Goal: Information Seeking & Learning: Learn about a topic

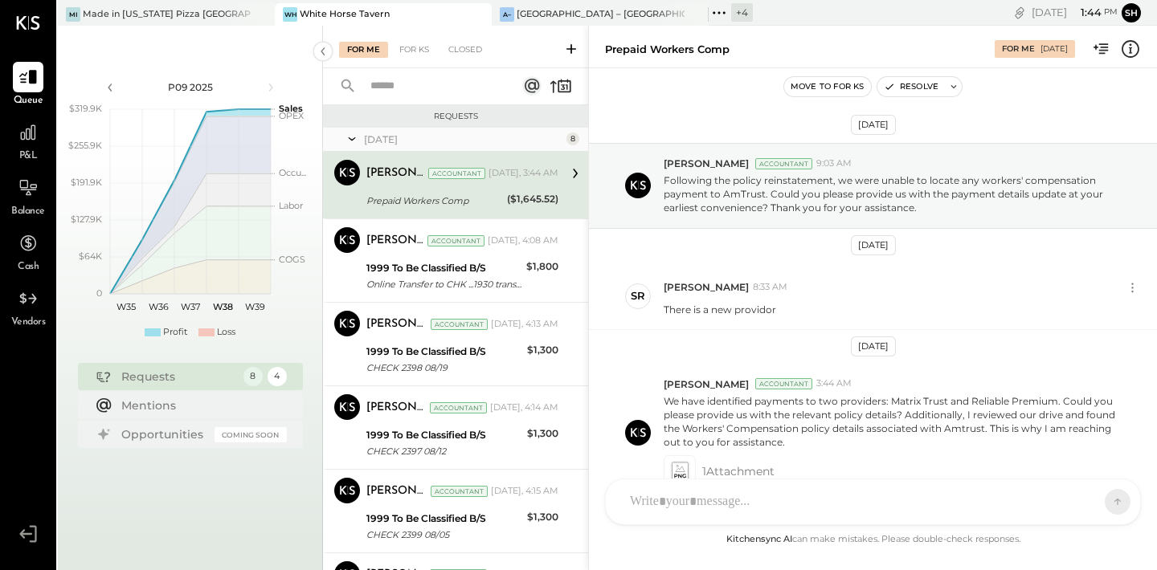
scroll to position [91, 0]
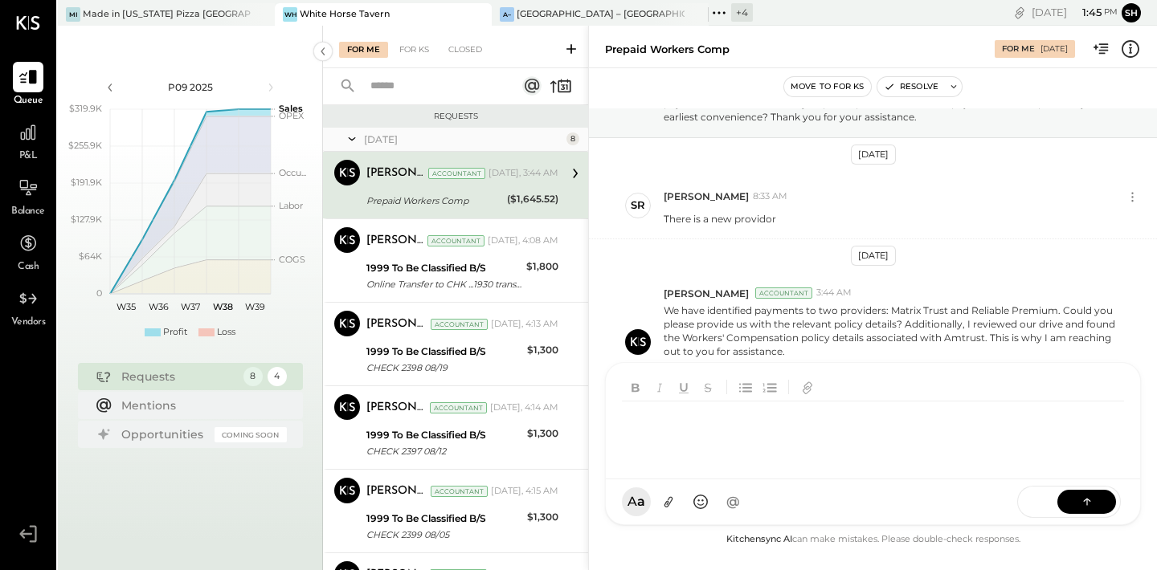
click at [735, 505] on div "SR [PERSON_NAME] RS [PERSON_NAME] [PERSON_NAME] [PERSON_NAME] [PERSON_NAME] UM …" at bounding box center [873, 443] width 536 height 163
paste div
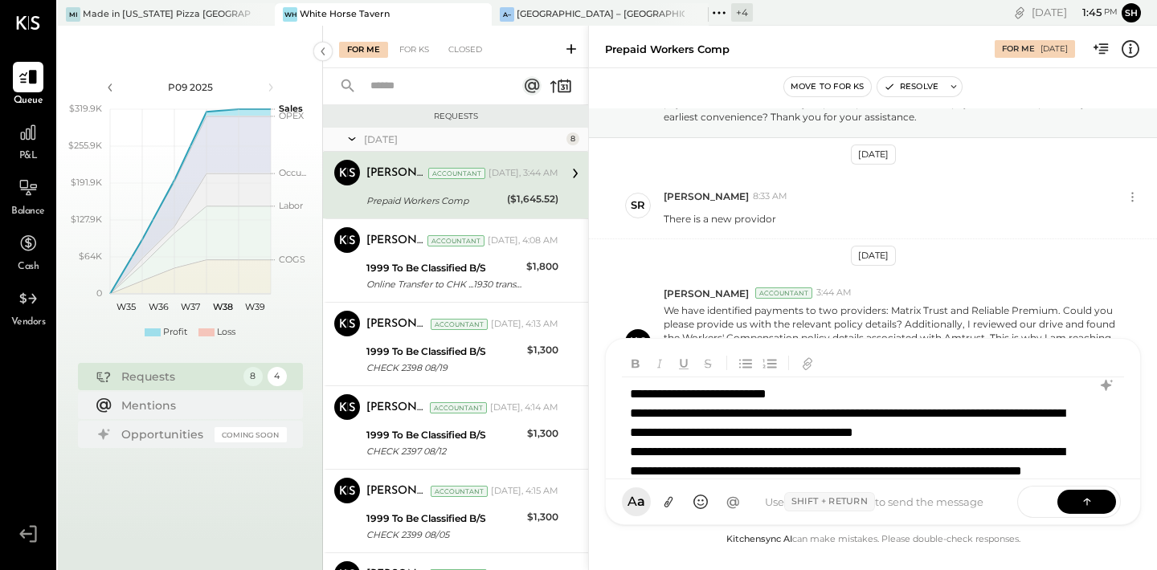
scroll to position [18, 0]
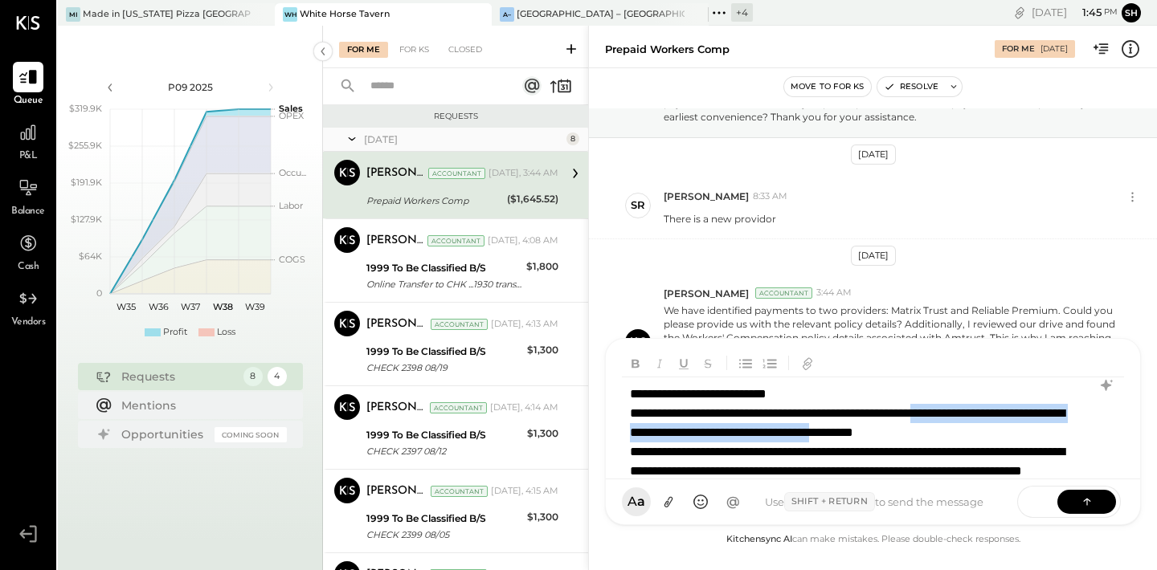
drag, startPoint x: 1012, startPoint y: 395, endPoint x: 1017, endPoint y: 414, distance: 19.1
click at [1017, 414] on div "**********" at bounding box center [872, 434] width 500 height 112
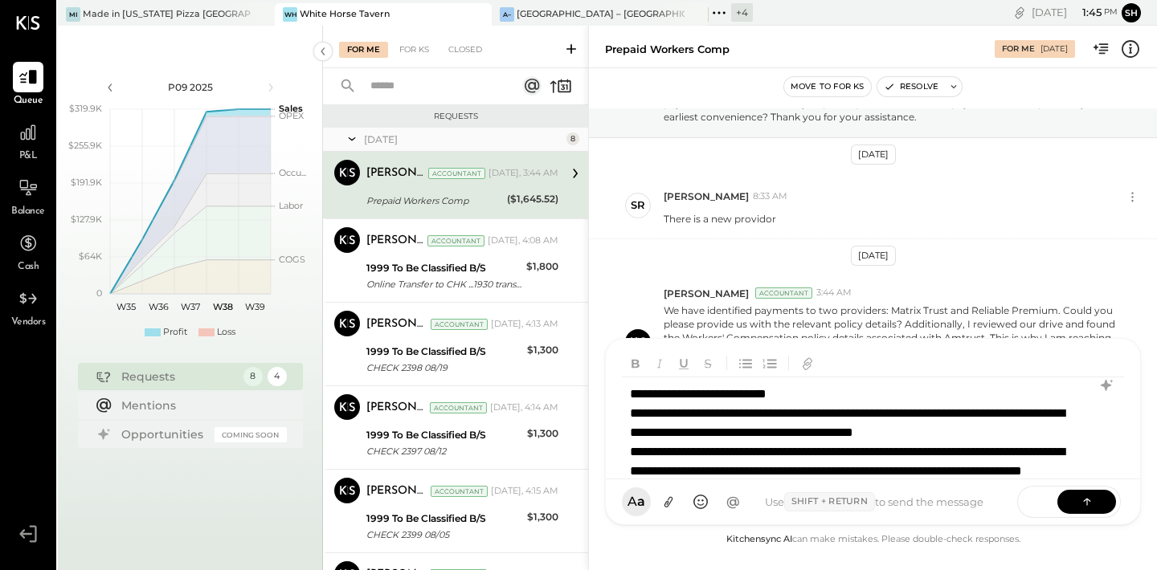
click at [1003, 431] on div "**********" at bounding box center [872, 434] width 500 height 112
click at [1079, 508] on icon at bounding box center [1087, 501] width 16 height 16
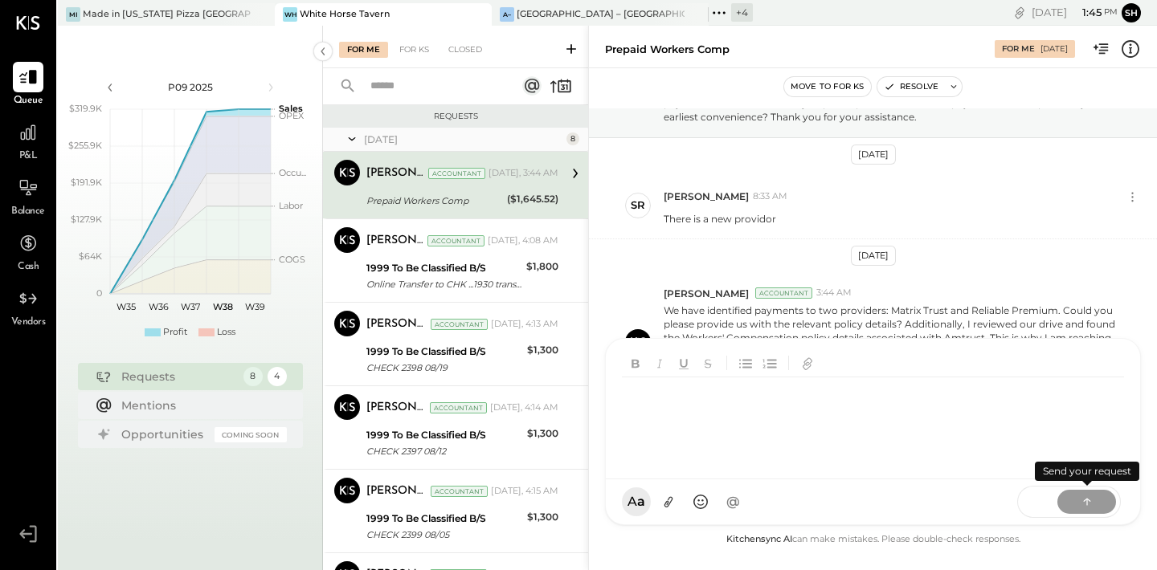
scroll to position [0, 0]
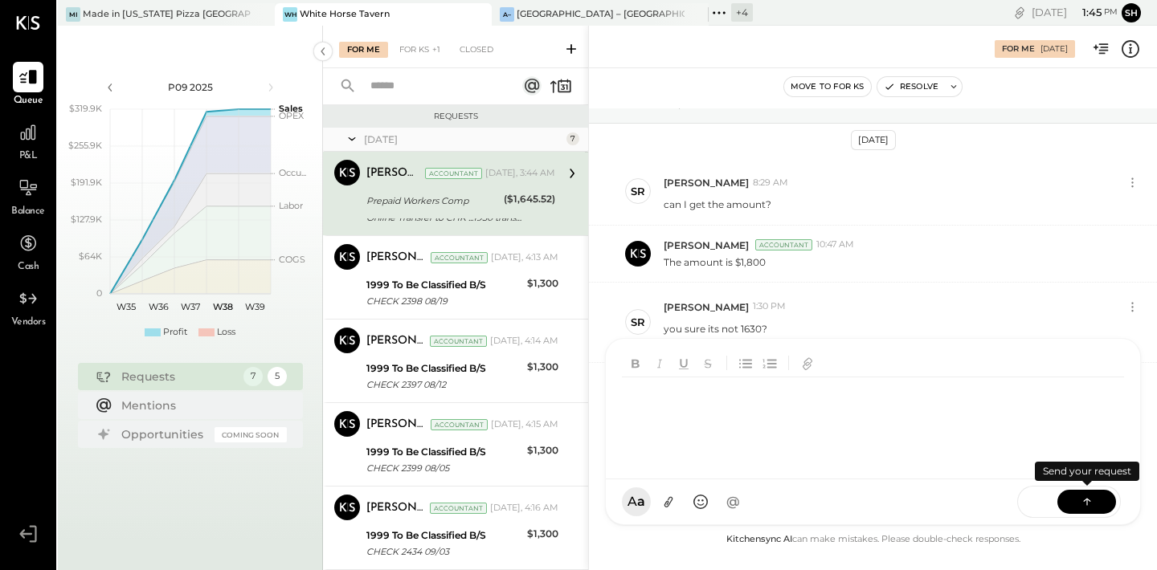
scroll to position [187, 0]
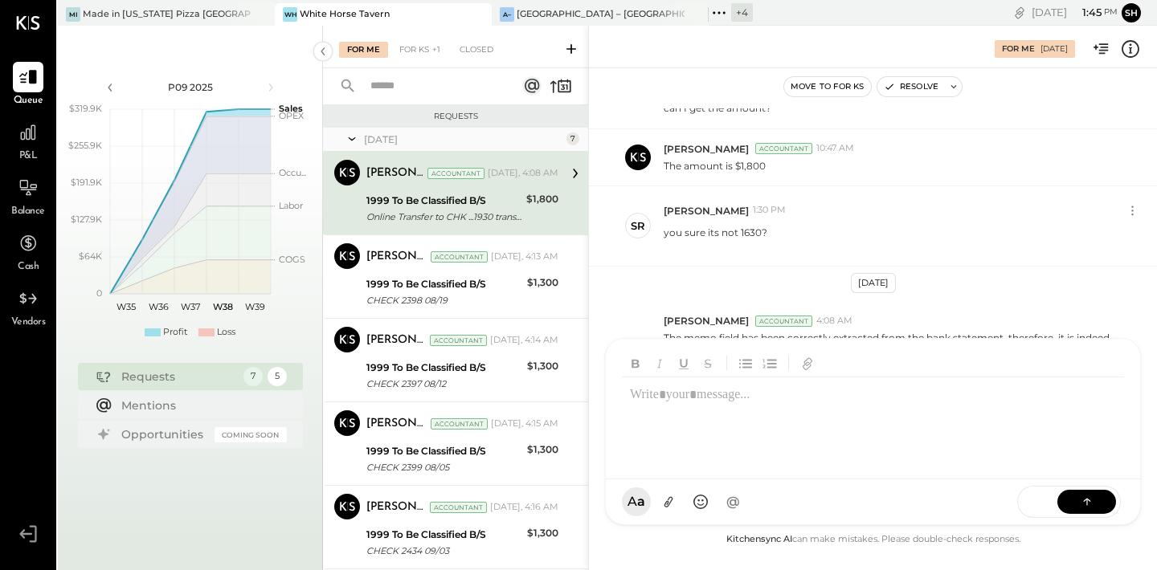
click at [461, 211] on div "Online Transfer to CHK ...1930 transaction#: 25839717996 08/13" at bounding box center [443, 217] width 155 height 16
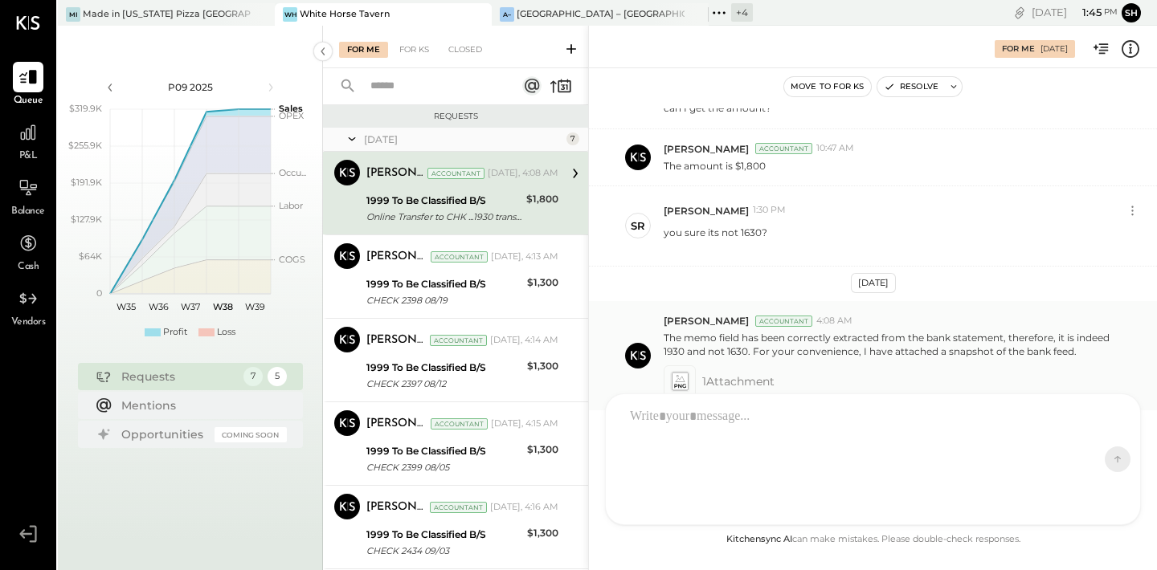
click at [678, 382] on icon at bounding box center [679, 381] width 17 height 18
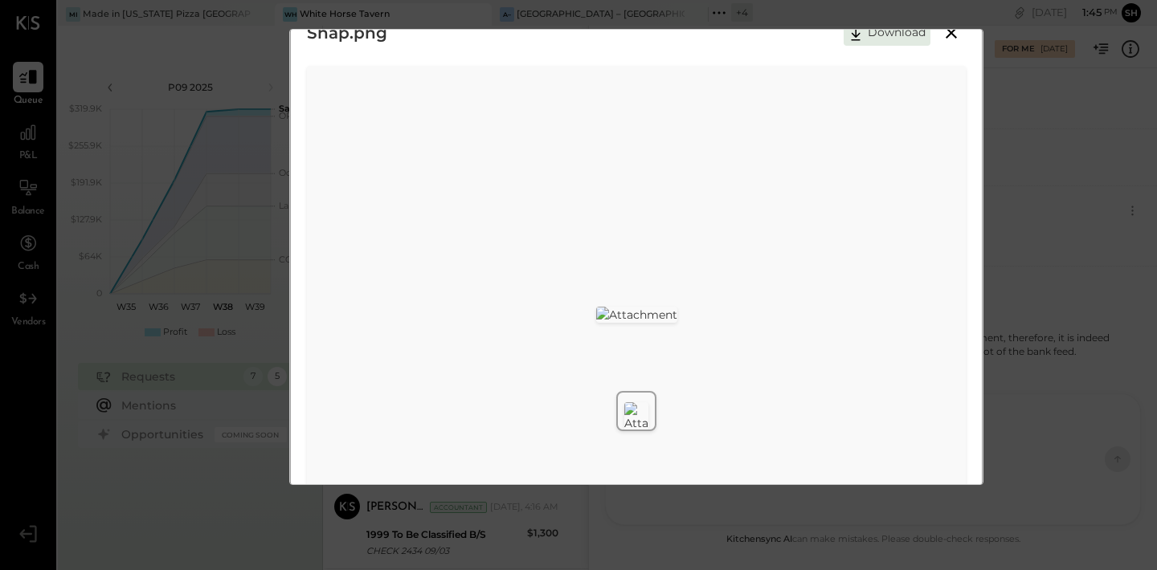
scroll to position [46, 0]
click at [1030, 216] on div "Snap.png Download" at bounding box center [578, 285] width 1157 height 570
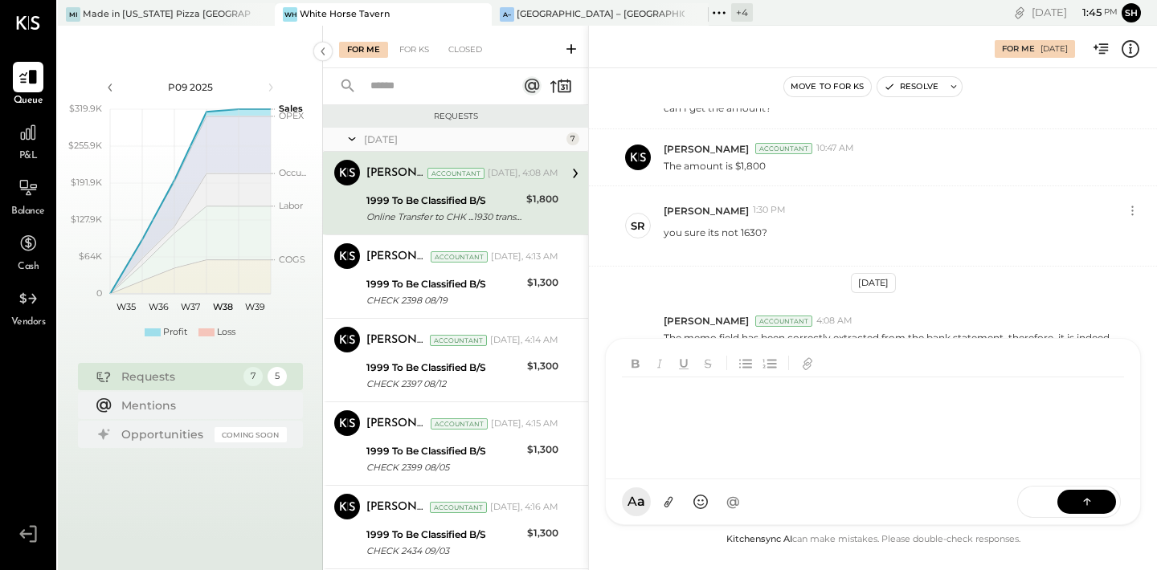
click at [699, 444] on div at bounding box center [875, 434] width 506 height 112
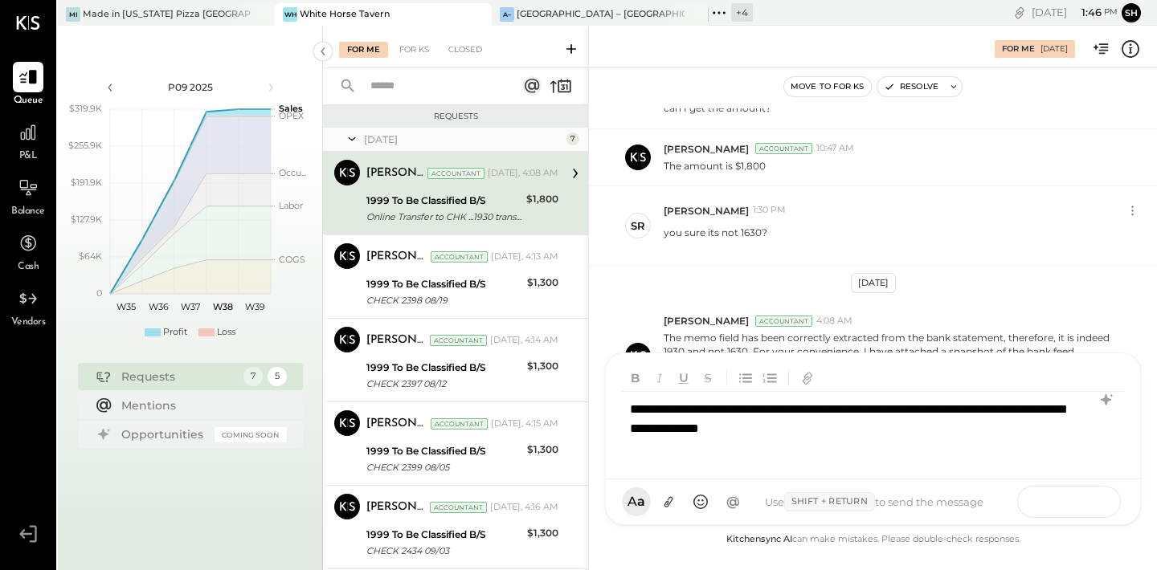
click at [1088, 504] on icon at bounding box center [1087, 501] width 16 height 16
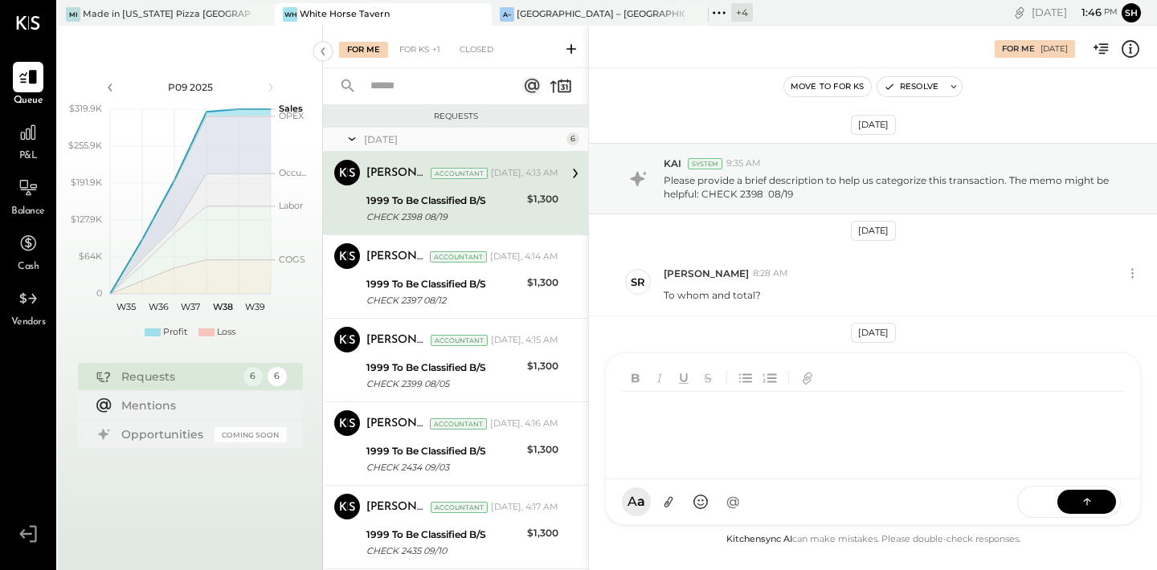
scroll to position [36, 0]
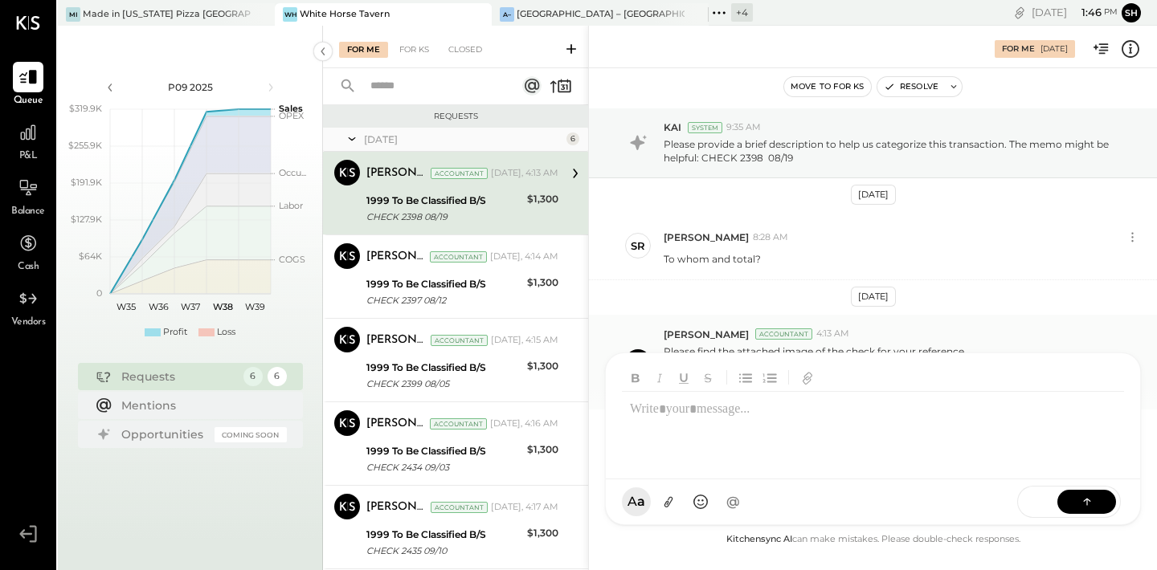
click at [859, 339] on div "[PERSON_NAME] Accountant 4:13 AM" at bounding box center [903, 335] width 480 height 14
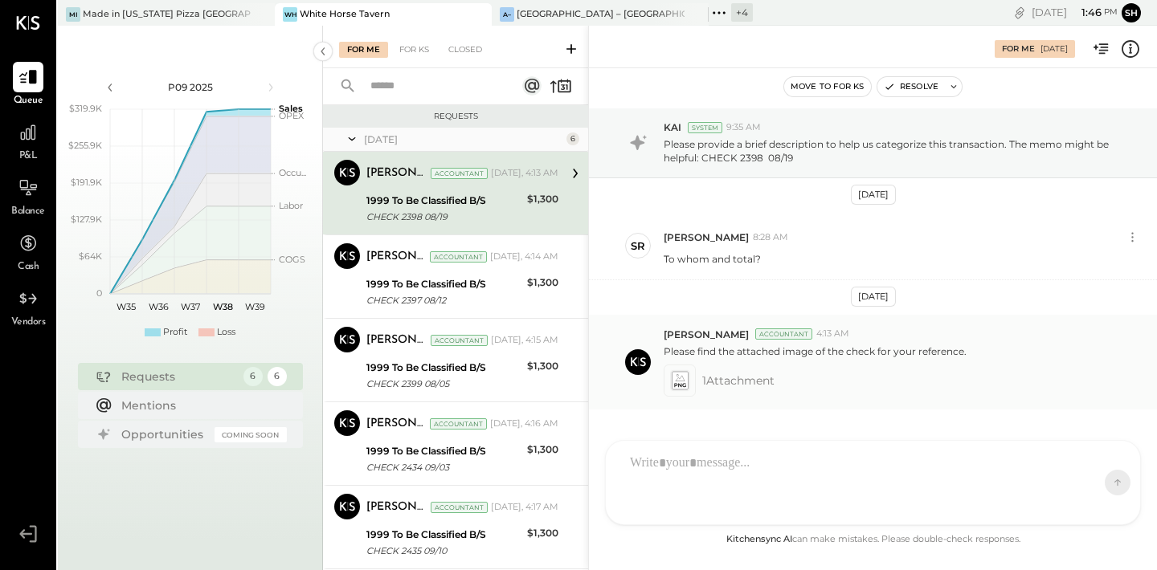
click at [676, 384] on icon at bounding box center [679, 385] width 11 height 4
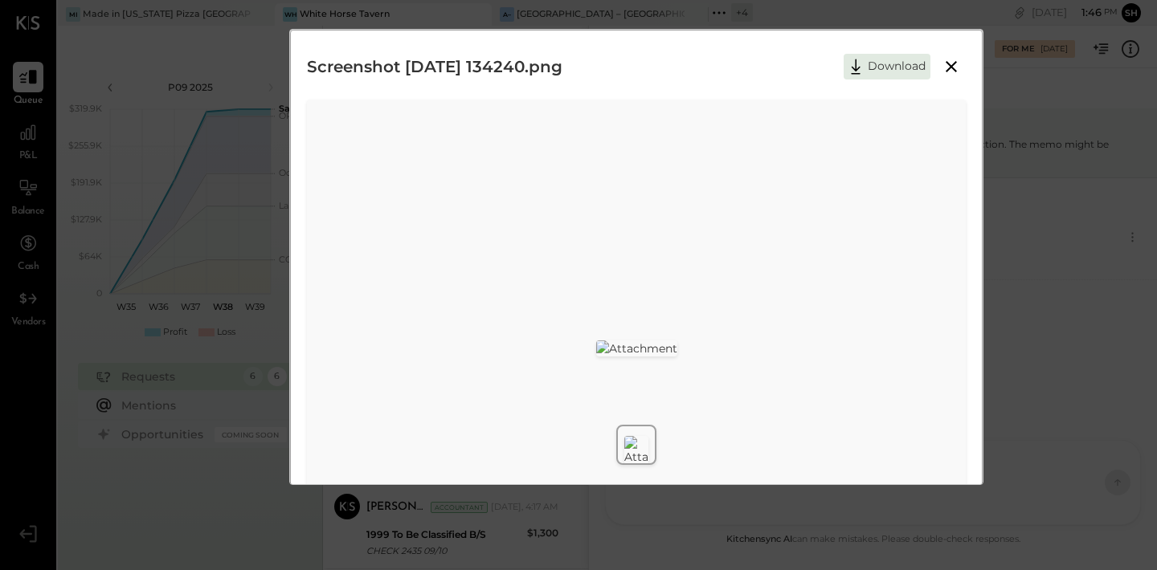
click at [948, 65] on icon at bounding box center [950, 66] width 11 height 11
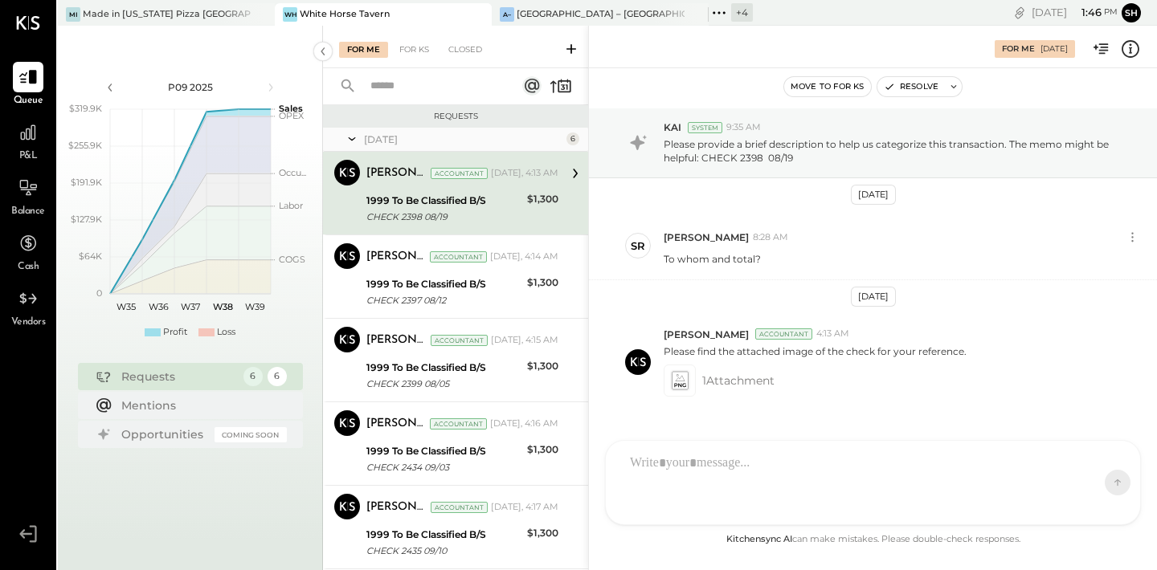
click at [753, 480] on div at bounding box center [858, 483] width 473 height 74
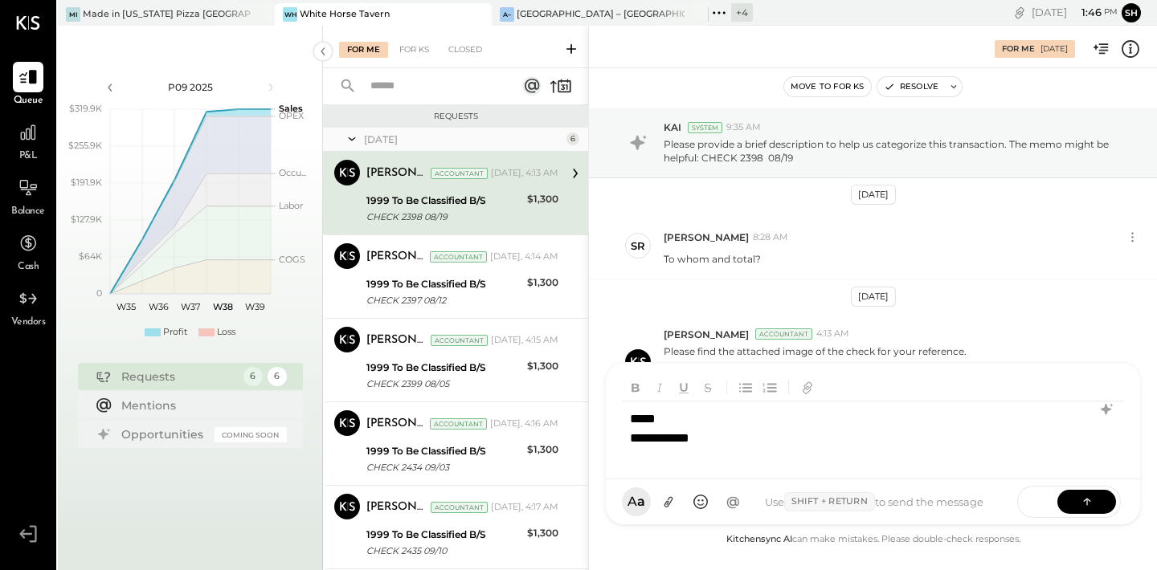
click at [731, 456] on div "**********" at bounding box center [873, 434] width 502 height 64
click at [1095, 516] on div "SEND" at bounding box center [1069, 502] width 104 height 32
click at [1082, 492] on button at bounding box center [1086, 501] width 59 height 24
click at [459, 202] on div "1999 To Be Classified B/S" at bounding box center [444, 201] width 156 height 16
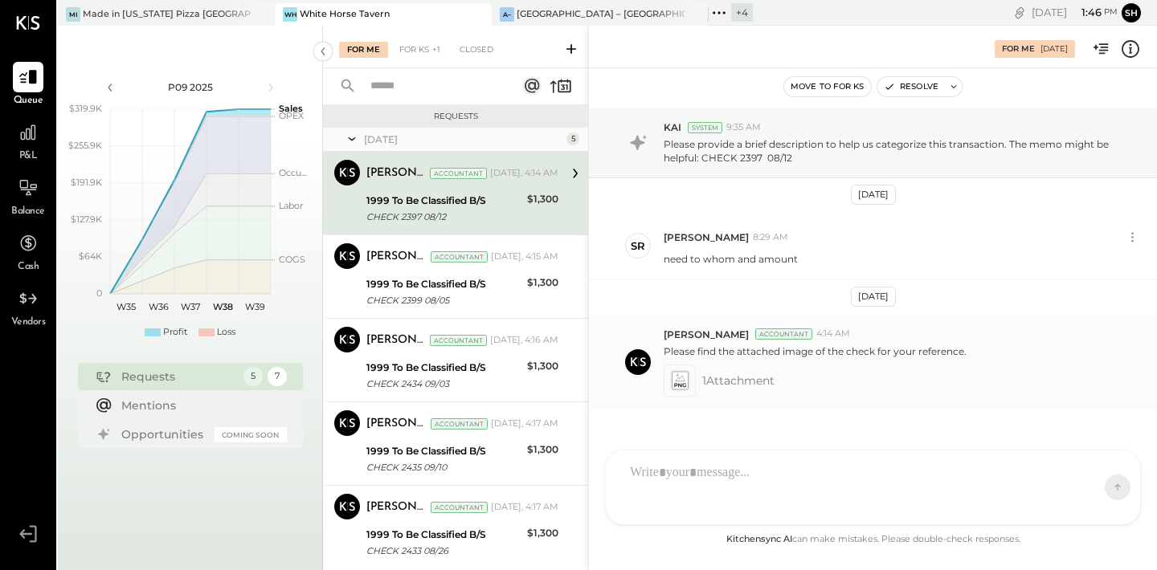
click at [745, 388] on span "1 Attachment" at bounding box center [738, 381] width 72 height 32
click at [709, 382] on span "1 Attachment" at bounding box center [738, 381] width 72 height 32
click at [685, 382] on icon at bounding box center [679, 380] width 17 height 18
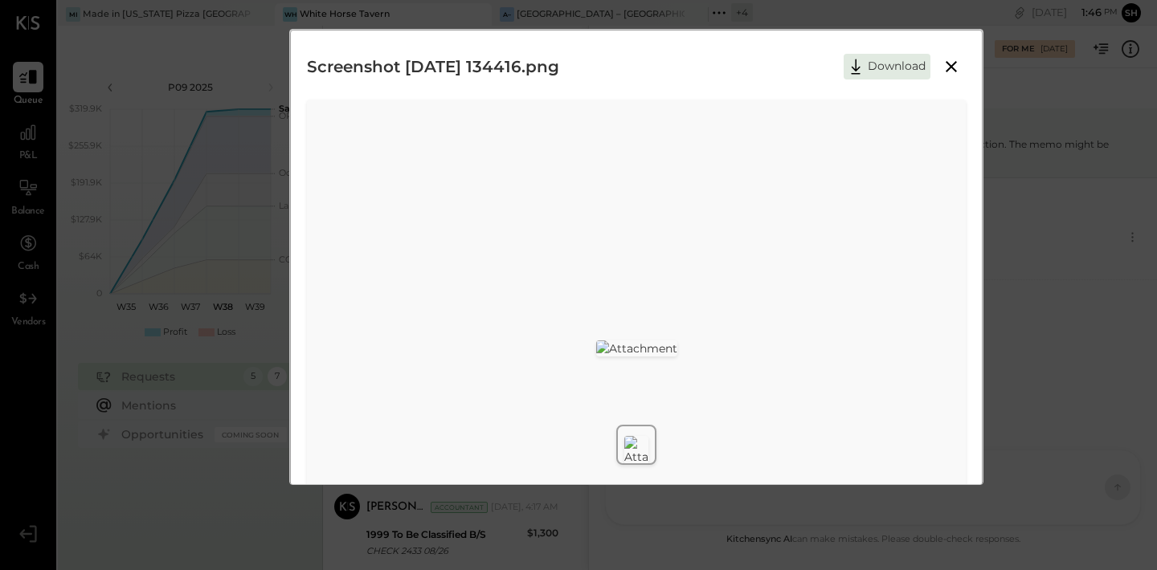
click at [948, 61] on icon at bounding box center [950, 66] width 19 height 19
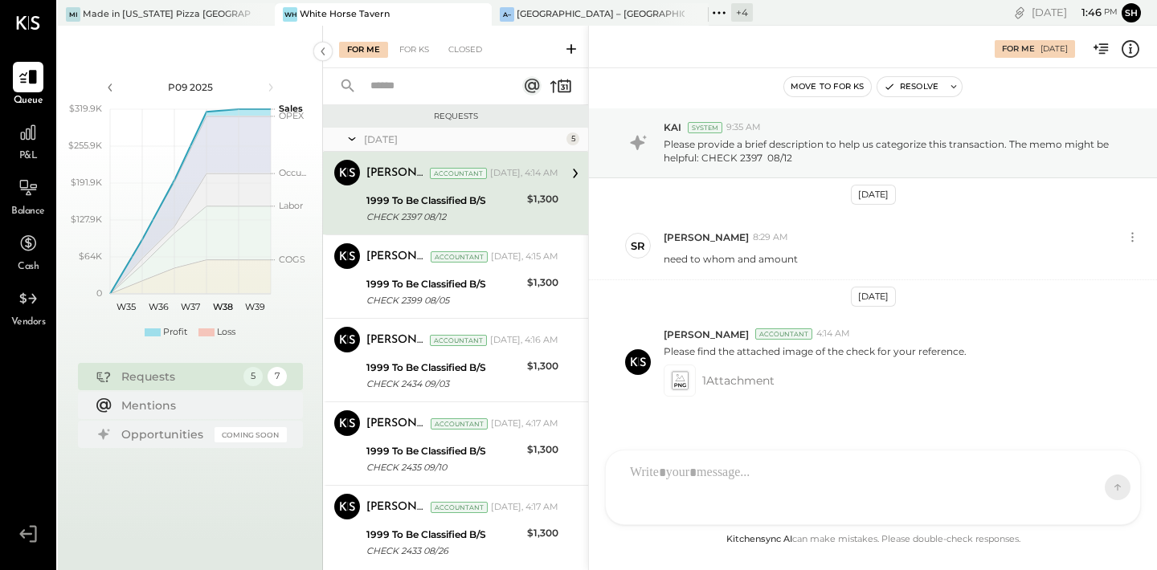
click at [721, 484] on div at bounding box center [858, 487] width 473 height 64
click at [1088, 496] on icon at bounding box center [1087, 501] width 16 height 16
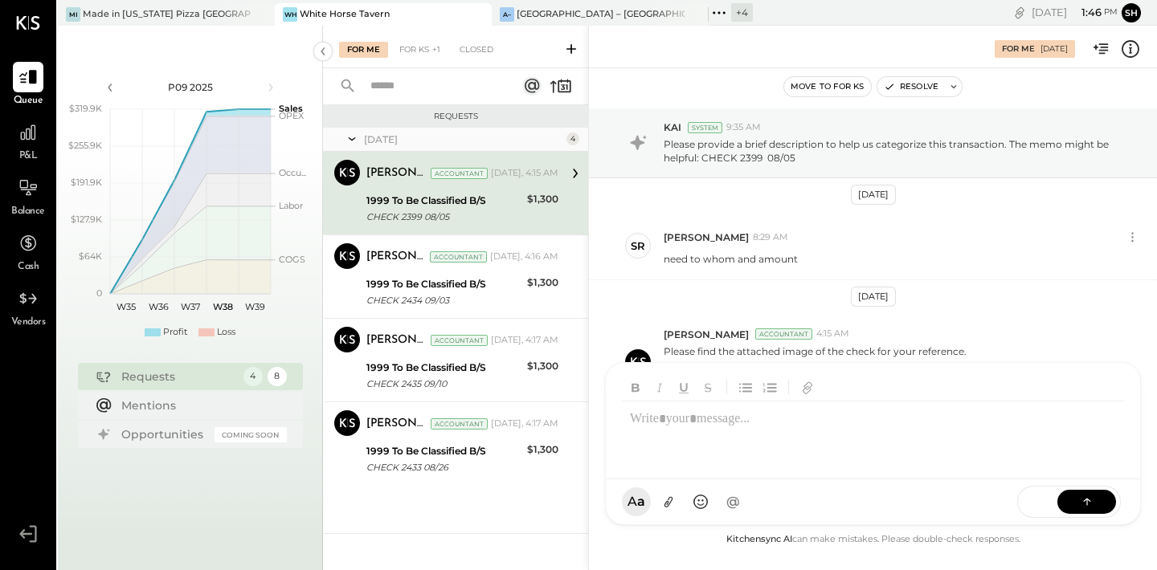
click at [455, 202] on div "1999 To Be Classified B/S" at bounding box center [444, 201] width 156 height 16
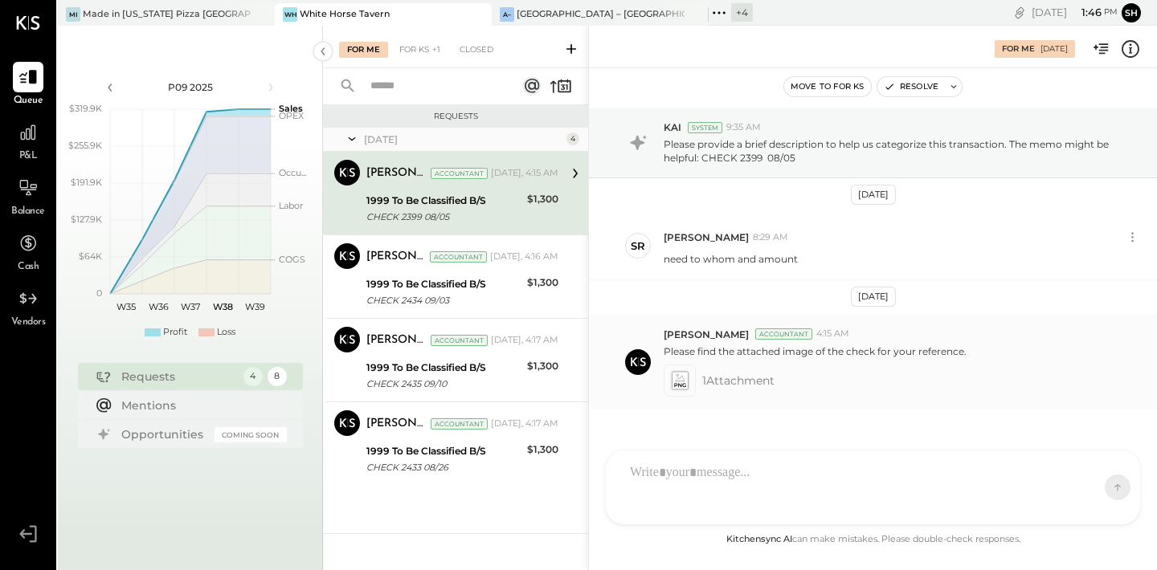
click at [678, 375] on icon at bounding box center [679, 380] width 17 height 18
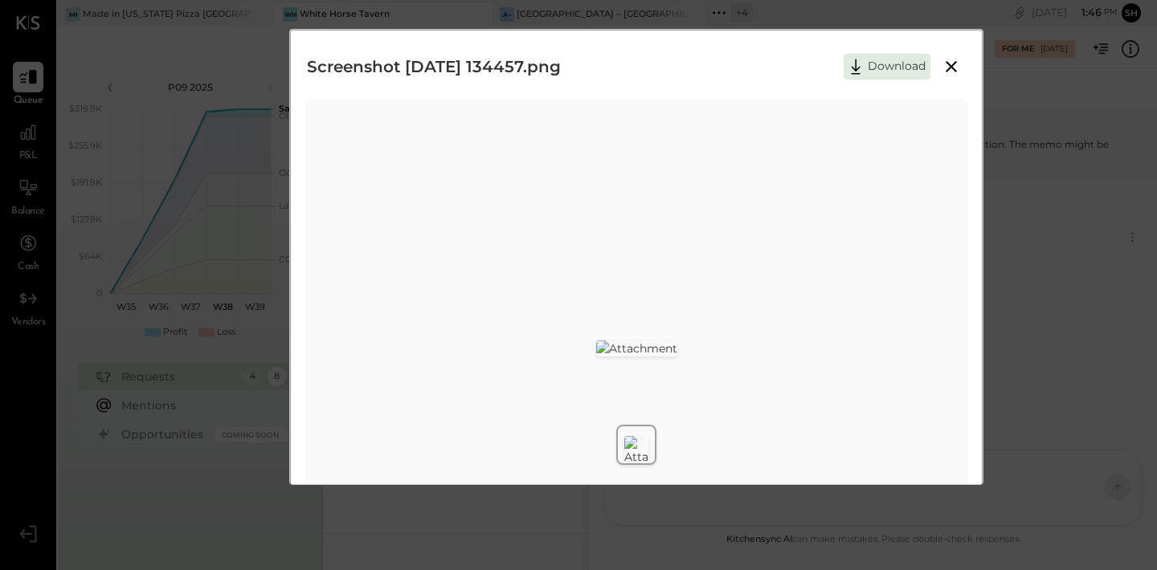
click at [948, 61] on icon at bounding box center [950, 66] width 19 height 19
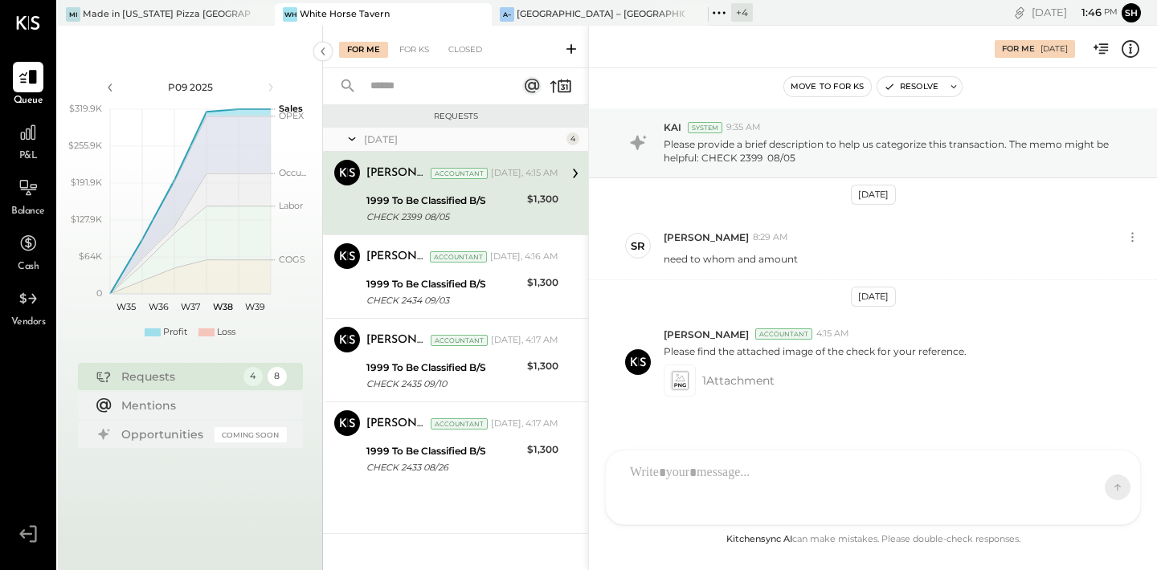
click at [728, 475] on div at bounding box center [858, 487] width 473 height 64
click at [1075, 496] on button at bounding box center [1086, 501] width 59 height 24
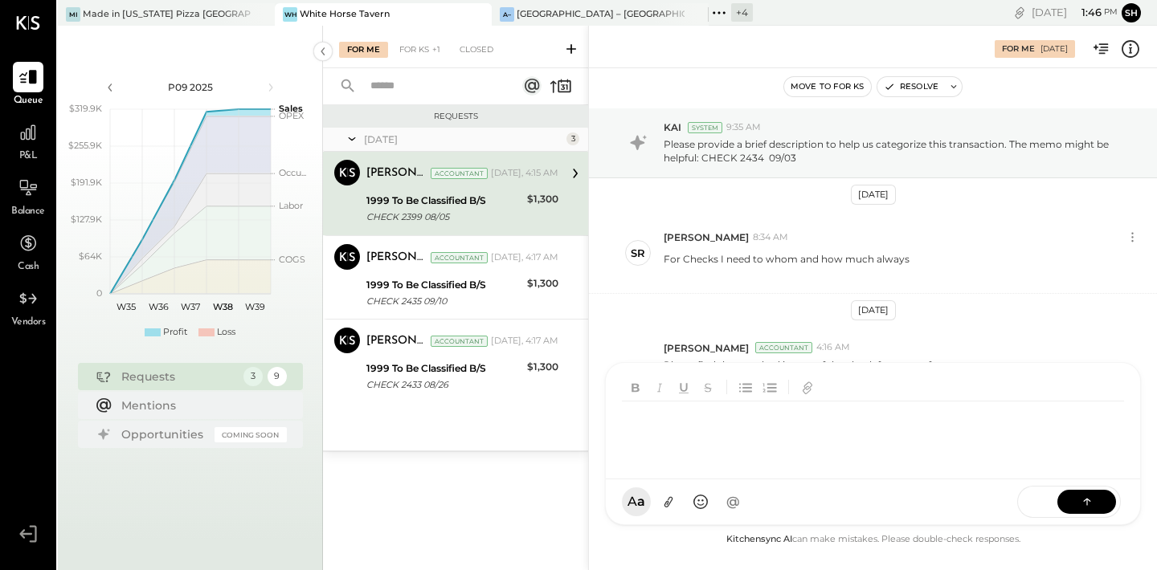
scroll to position [50, 0]
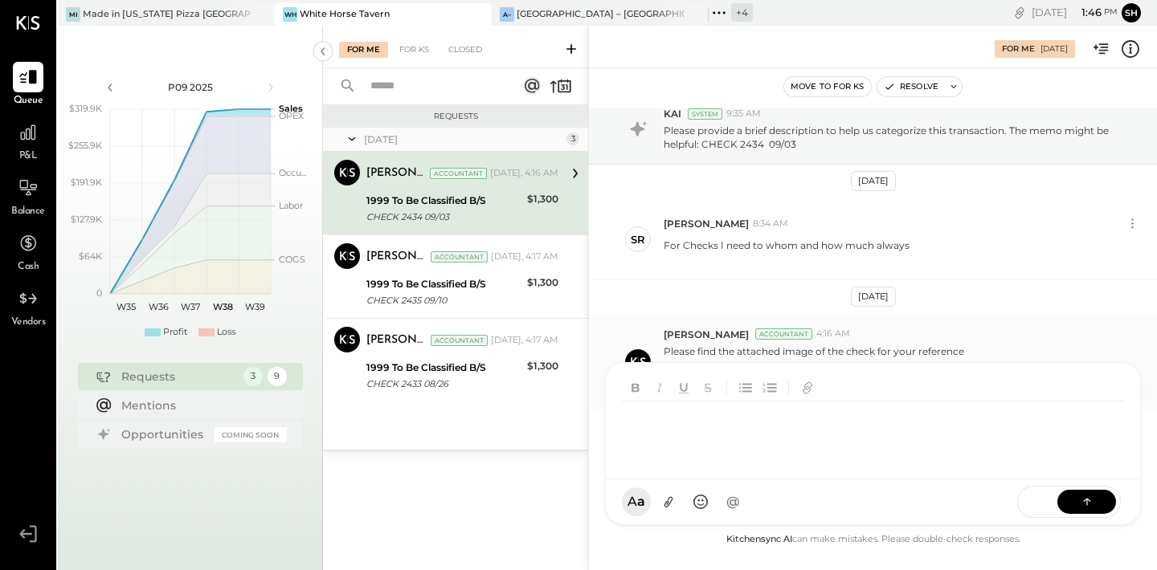
click at [847, 341] on div "Please find the attached image of the check for your reference" at bounding box center [903, 349] width 480 height 17
click at [678, 382] on icon at bounding box center [679, 380] width 17 height 18
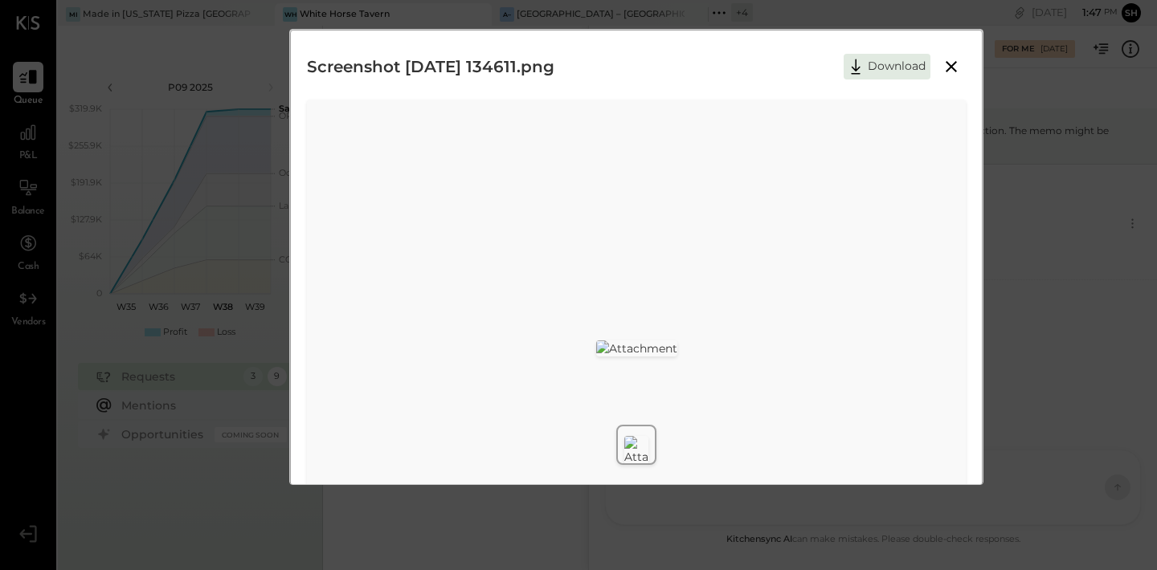
click at [951, 70] on icon at bounding box center [950, 66] width 19 height 19
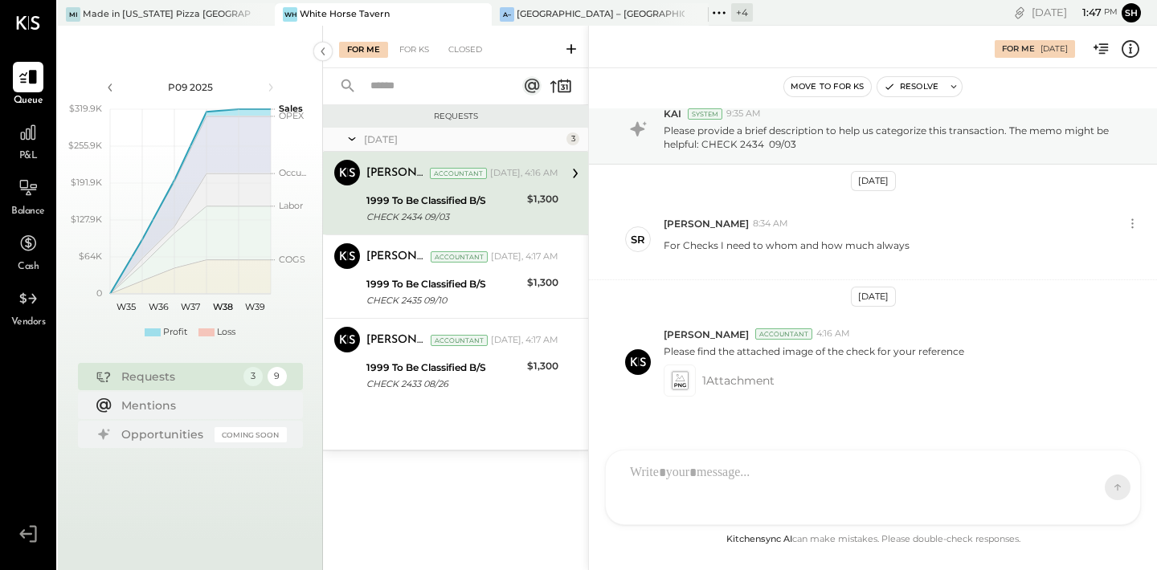
click at [708, 480] on div at bounding box center [858, 487] width 473 height 64
click at [1078, 500] on button at bounding box center [1086, 501] width 59 height 24
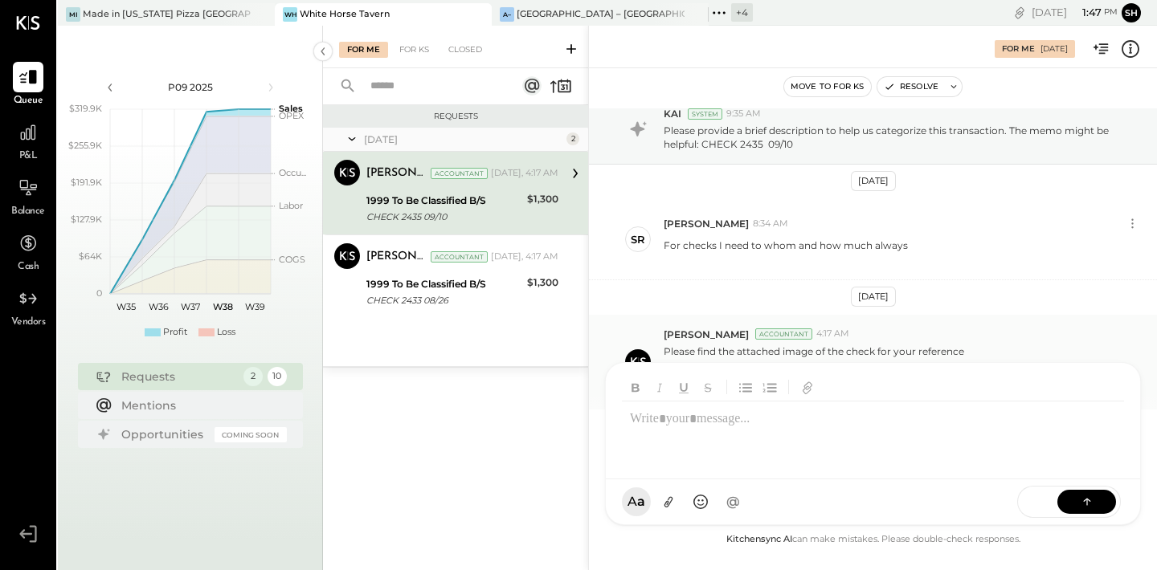
click at [851, 337] on div "[PERSON_NAME] Accountant 4:17 AM" at bounding box center [903, 335] width 480 height 14
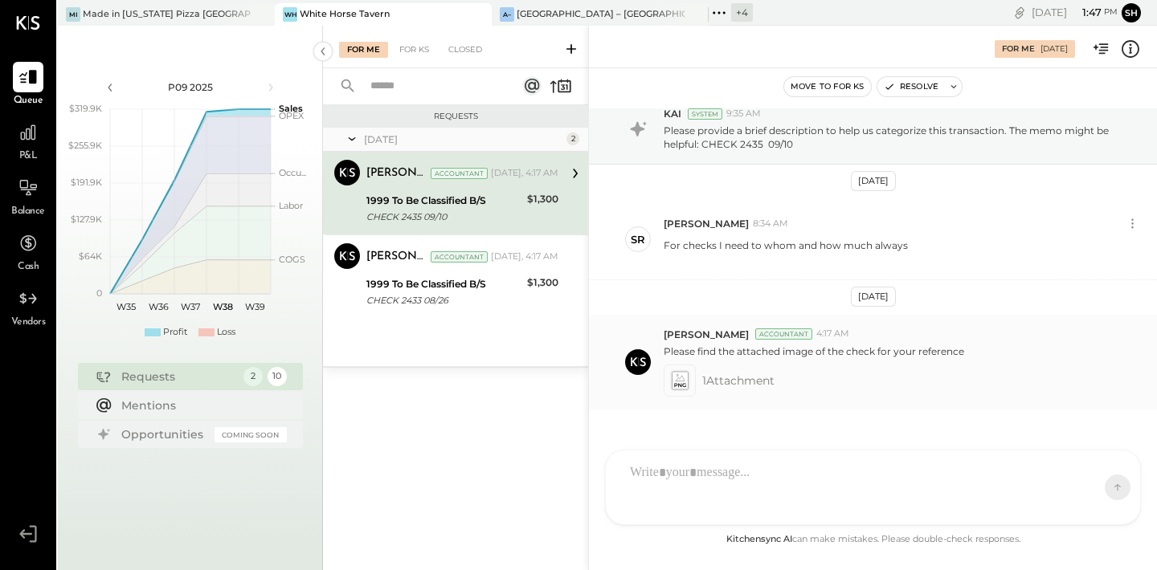
click at [675, 385] on icon at bounding box center [679, 385] width 11 height 4
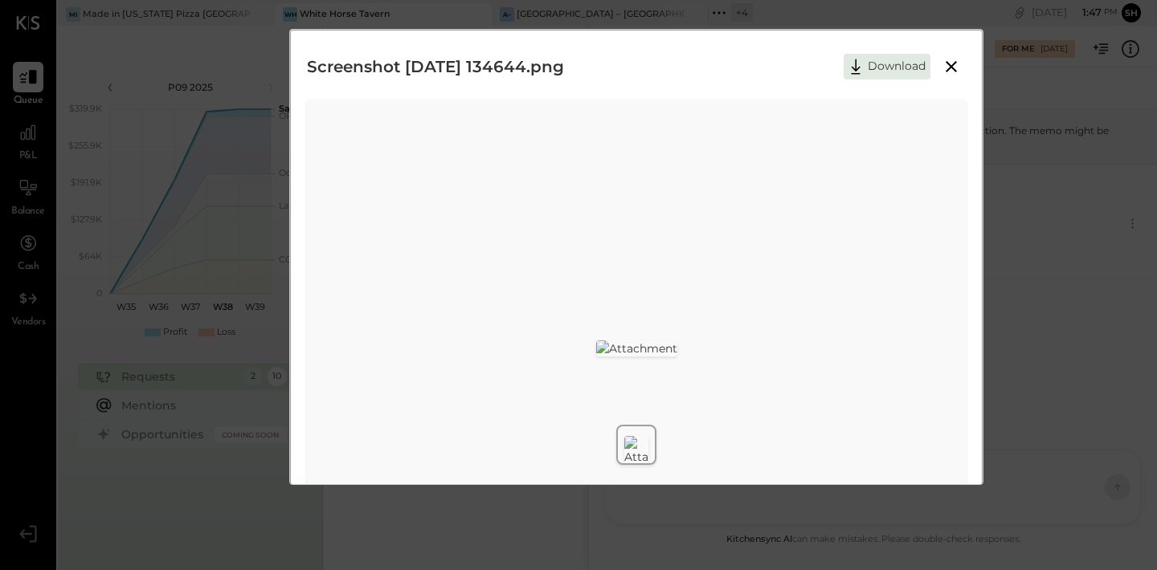
click at [1066, 369] on div "Screenshot [DATE] 134644.png Download" at bounding box center [578, 285] width 1157 height 570
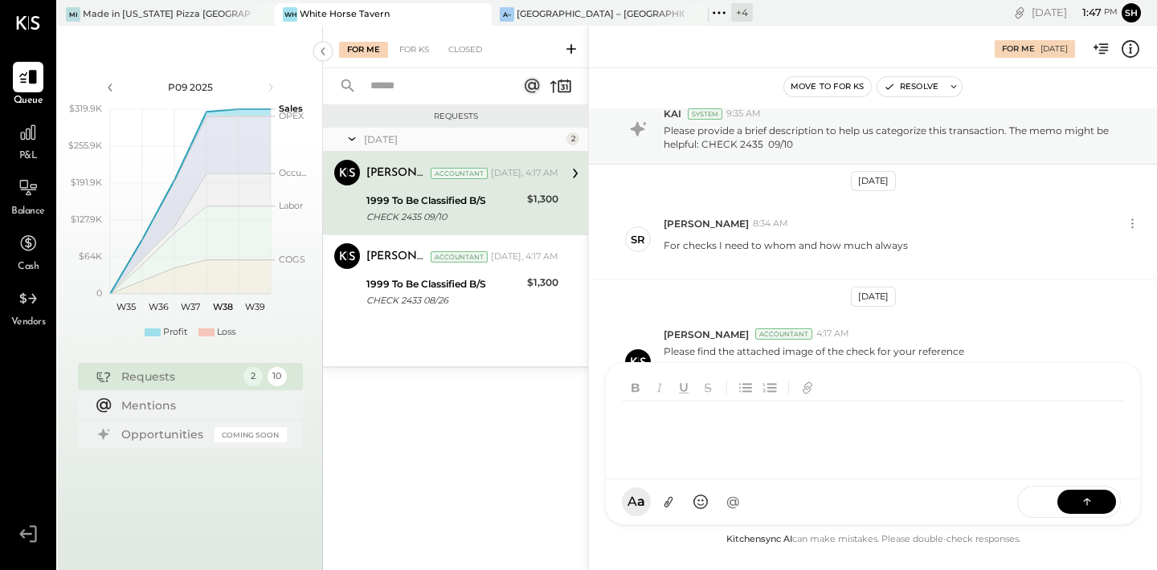
click at [720, 504] on div "SR [PERSON_NAME] RS [PERSON_NAME] [PERSON_NAME] [PERSON_NAME] [PERSON_NAME] UM …" at bounding box center [873, 443] width 536 height 163
click at [1089, 495] on icon at bounding box center [1087, 501] width 16 height 16
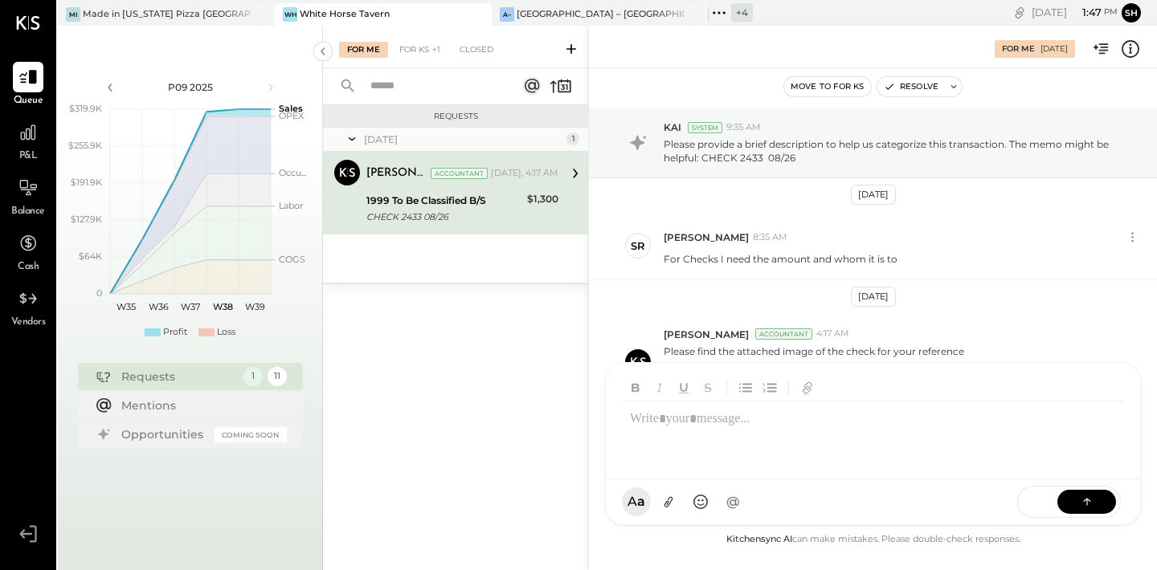
click at [484, 210] on div "CHECK 2433 08/26" at bounding box center [444, 217] width 156 height 16
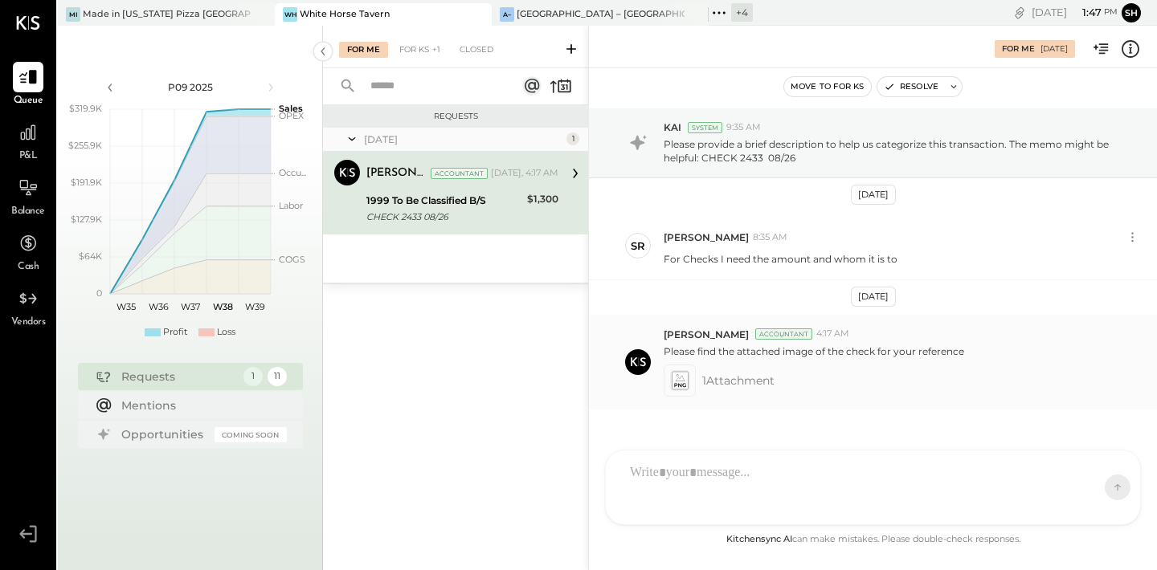
click at [728, 382] on span "1 Attachment" at bounding box center [738, 381] width 72 height 32
click at [676, 379] on icon at bounding box center [679, 380] width 17 height 18
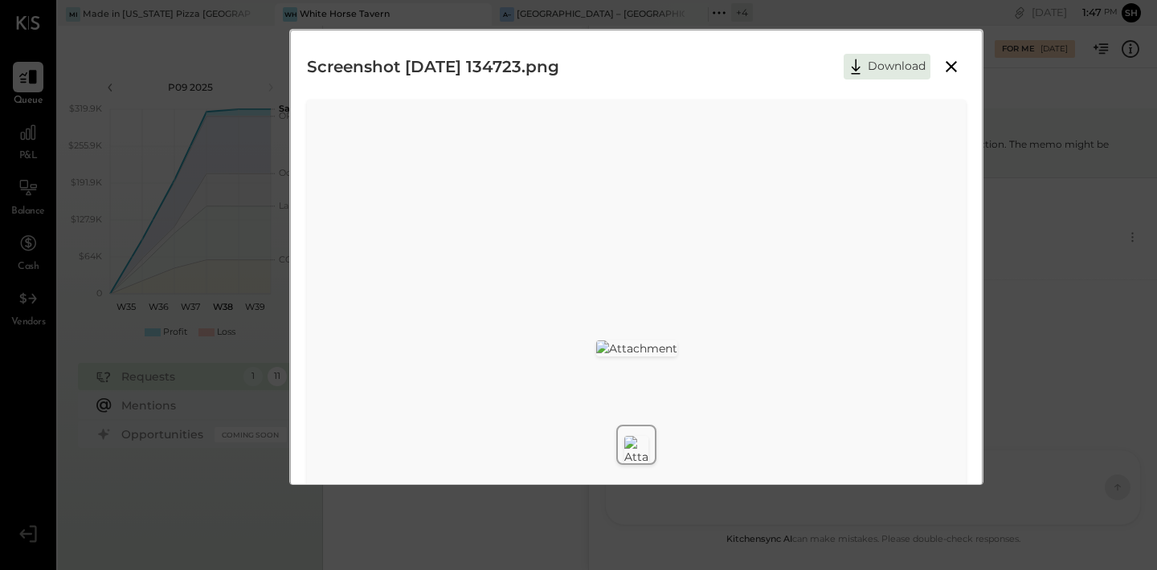
click at [1010, 405] on div "Screenshot [DATE] 134723.png Download" at bounding box center [578, 285] width 1157 height 570
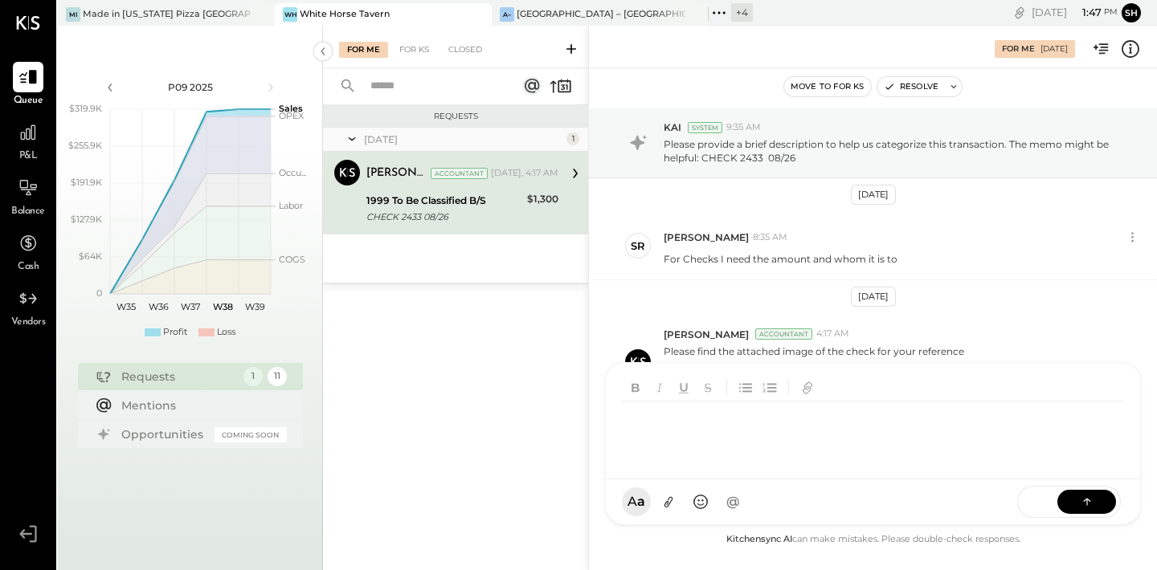
click at [760, 466] on div at bounding box center [858, 434] width 473 height 64
click at [1103, 501] on button at bounding box center [1086, 501] width 59 height 24
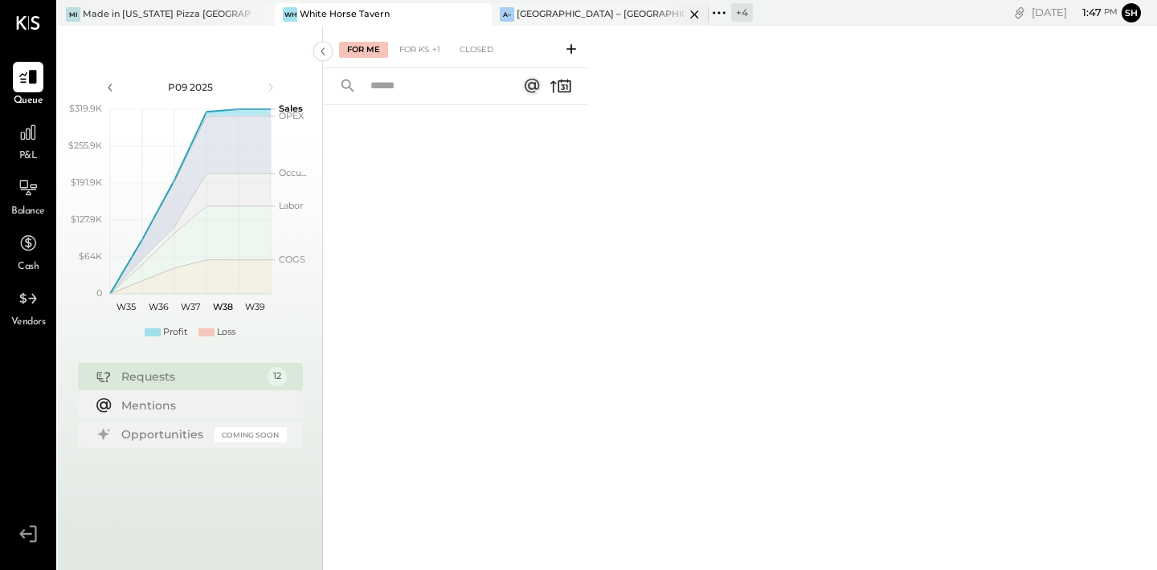
click at [588, 18] on div "[GEOGRAPHIC_DATA] – [GEOGRAPHIC_DATA]" at bounding box center [600, 14] width 168 height 13
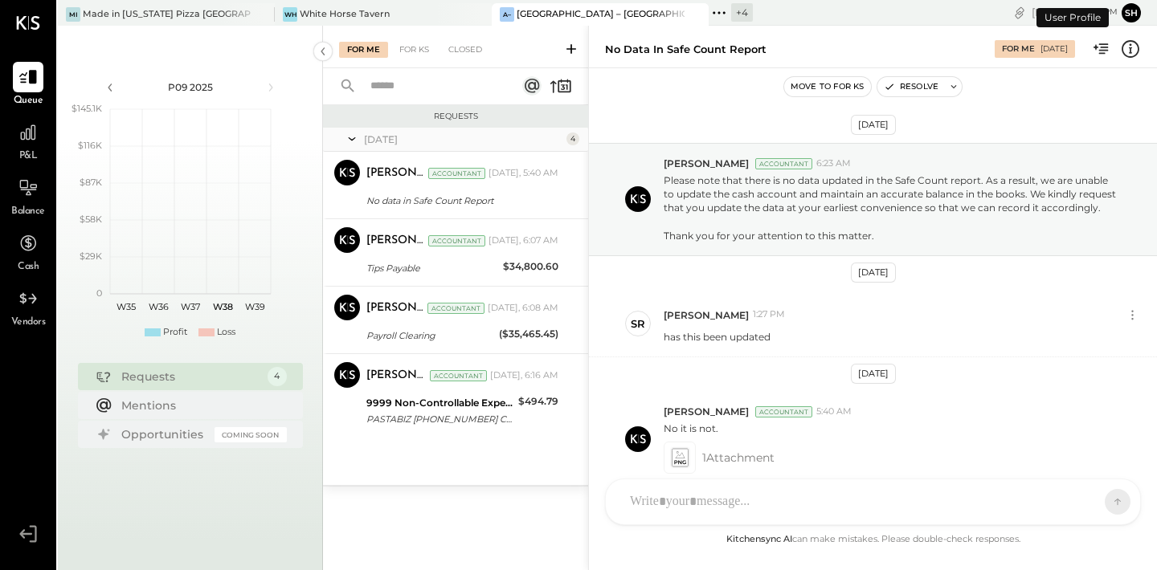
scroll to position [77, 0]
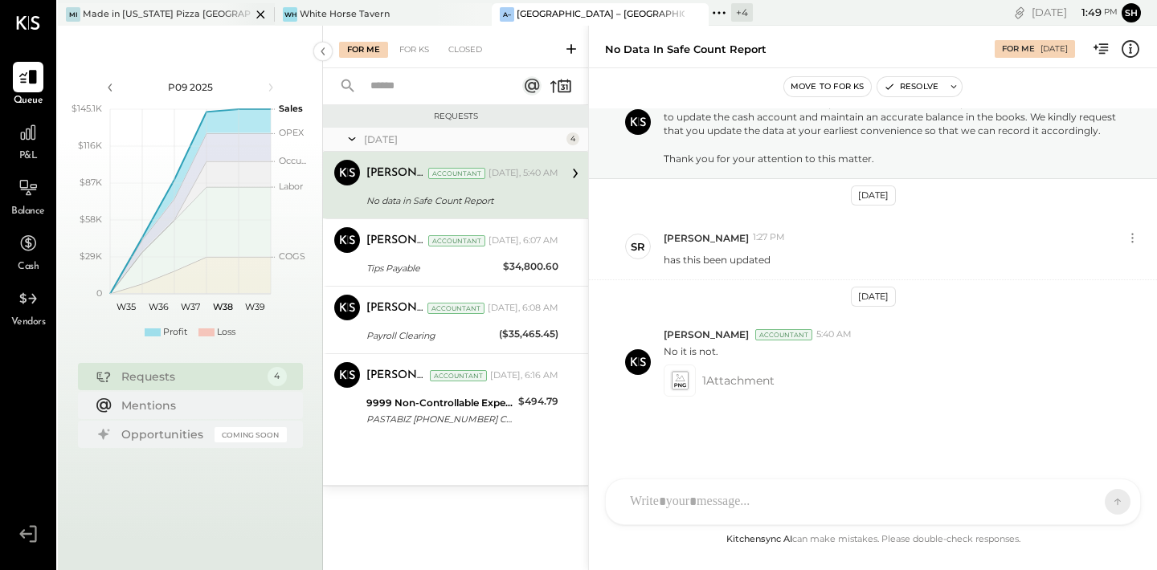
click at [152, 18] on div "Made in [US_STATE] Pizza [GEOGRAPHIC_DATA]" at bounding box center [167, 14] width 168 height 13
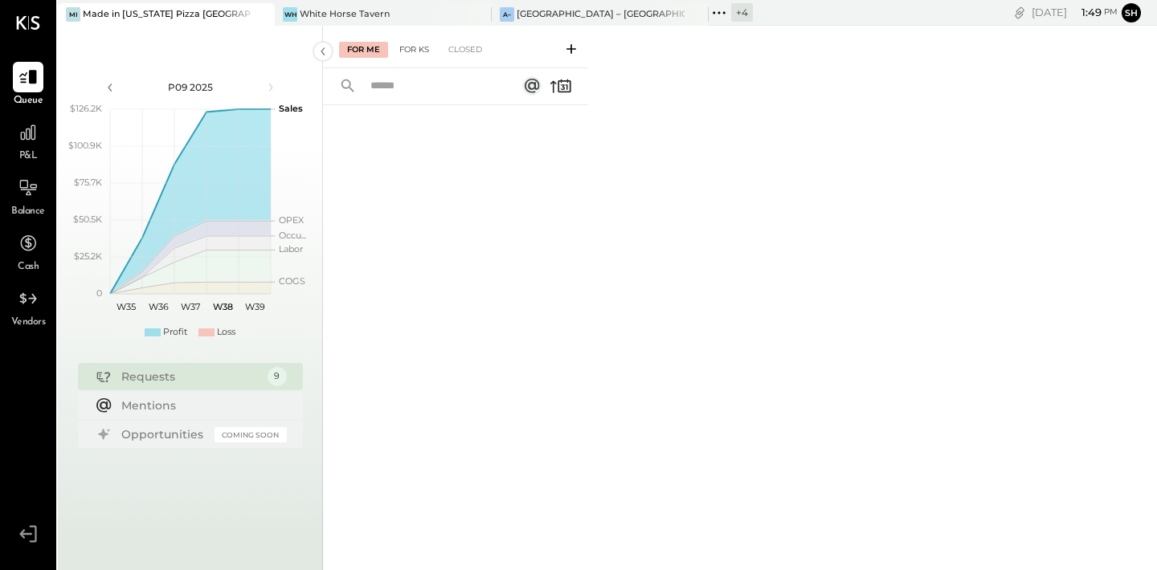
click at [416, 46] on div "For KS" at bounding box center [414, 50] width 46 height 16
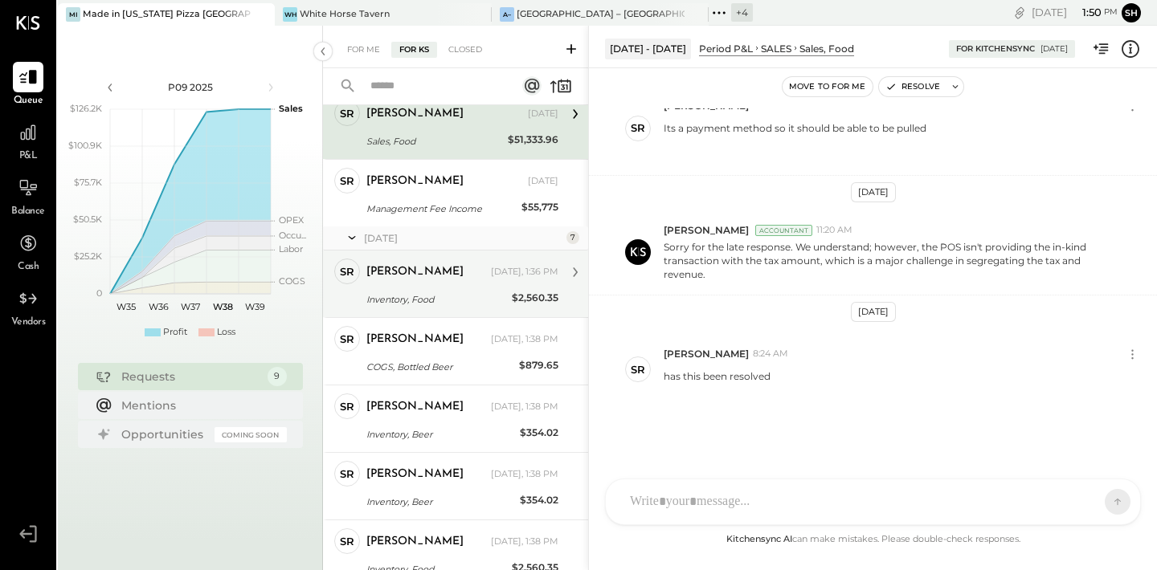
scroll to position [62, 0]
click at [444, 345] on div "[PERSON_NAME]" at bounding box center [426, 337] width 121 height 16
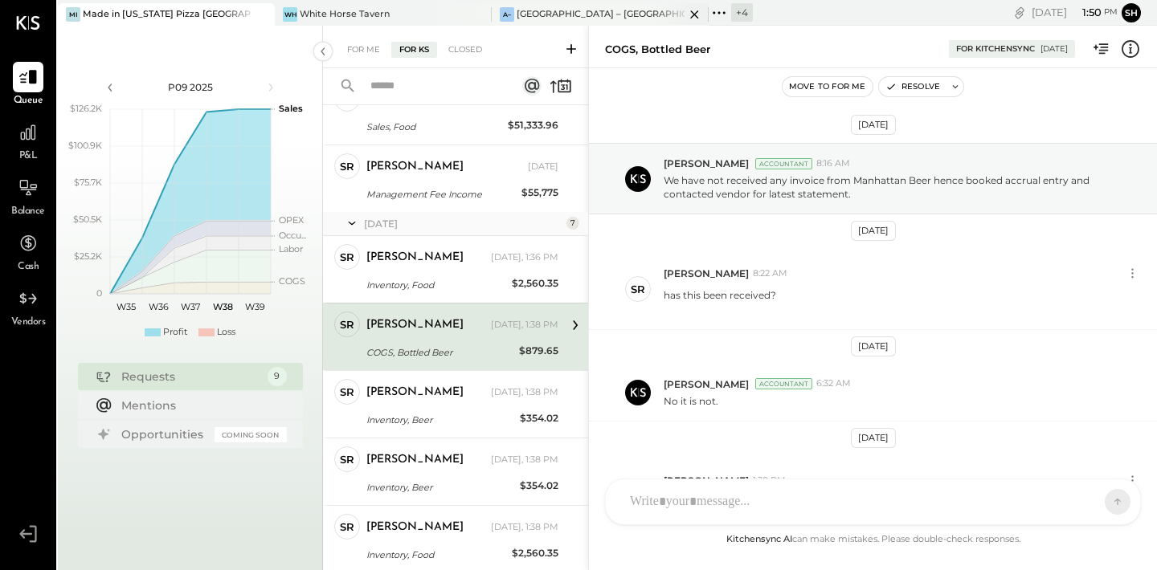
click at [534, 15] on div "[GEOGRAPHIC_DATA] – [GEOGRAPHIC_DATA]" at bounding box center [600, 14] width 168 height 13
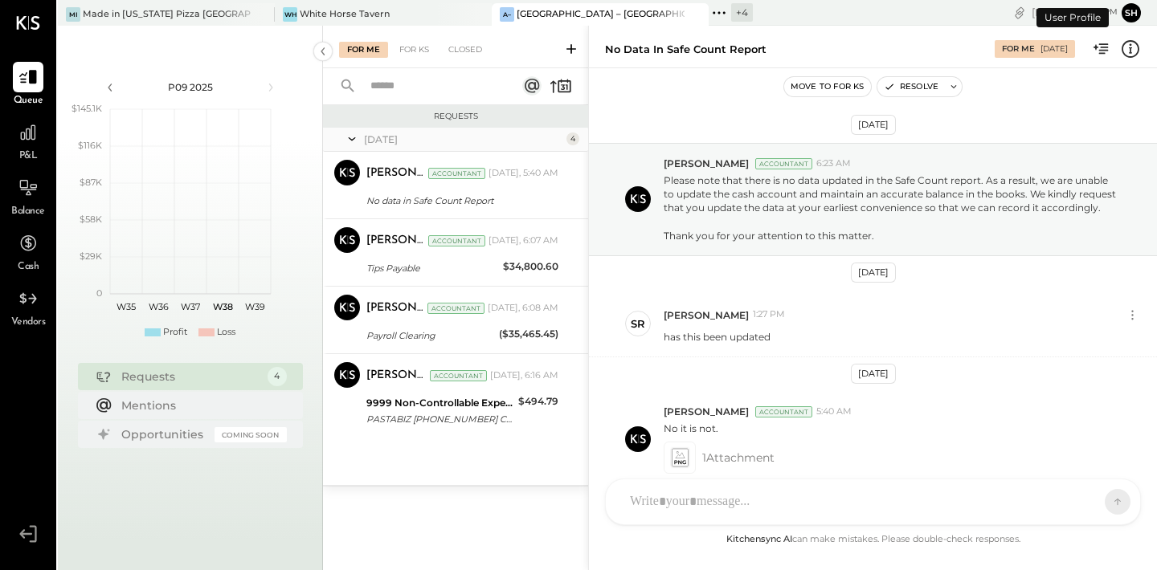
scroll to position [77, 0]
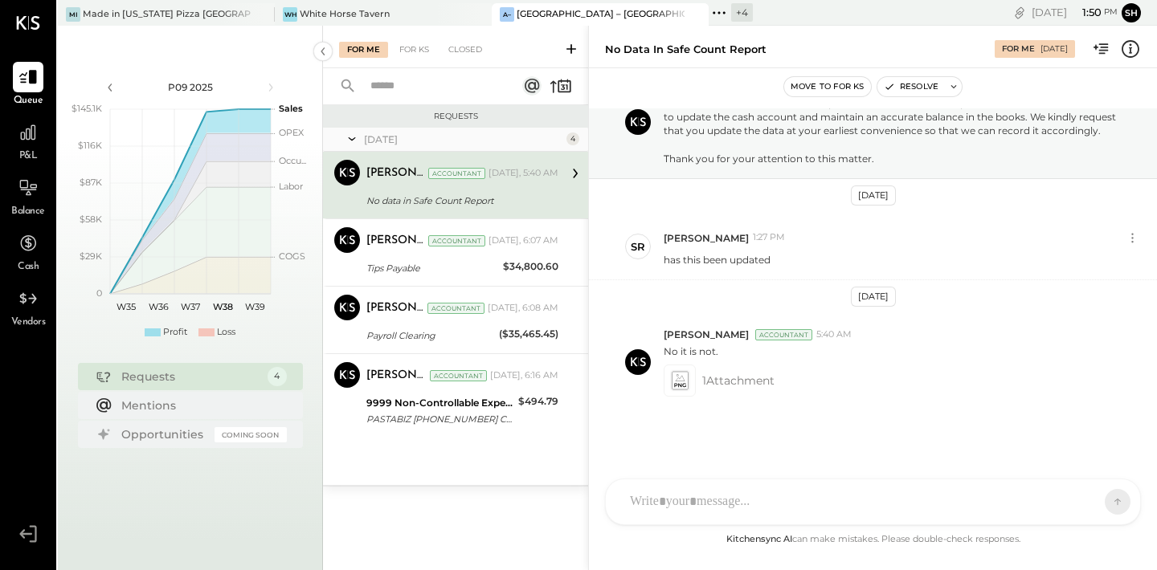
click at [499, 193] on div "No data in Safe Count Report" at bounding box center [459, 201] width 187 height 16
click at [747, 381] on span "1 Attachment" at bounding box center [738, 381] width 72 height 32
click at [683, 382] on icon at bounding box center [679, 381] width 17 height 18
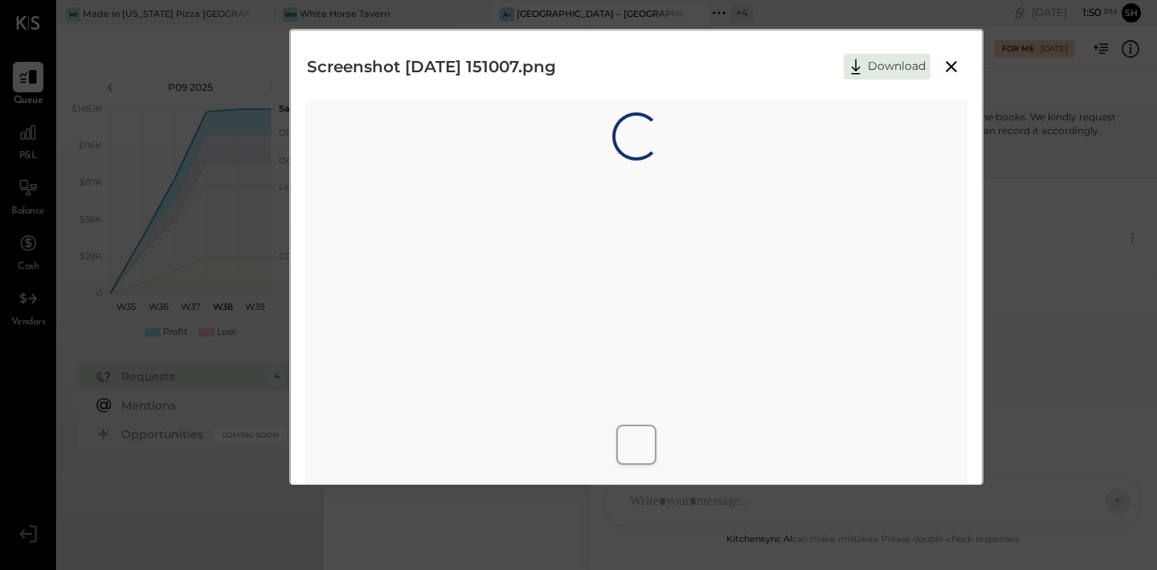
click at [683, 382] on div "Loading…" at bounding box center [636, 349] width 659 height 498
click at [949, 76] on div "Download" at bounding box center [904, 67] width 122 height 24
click at [949, 71] on icon at bounding box center [950, 66] width 19 height 19
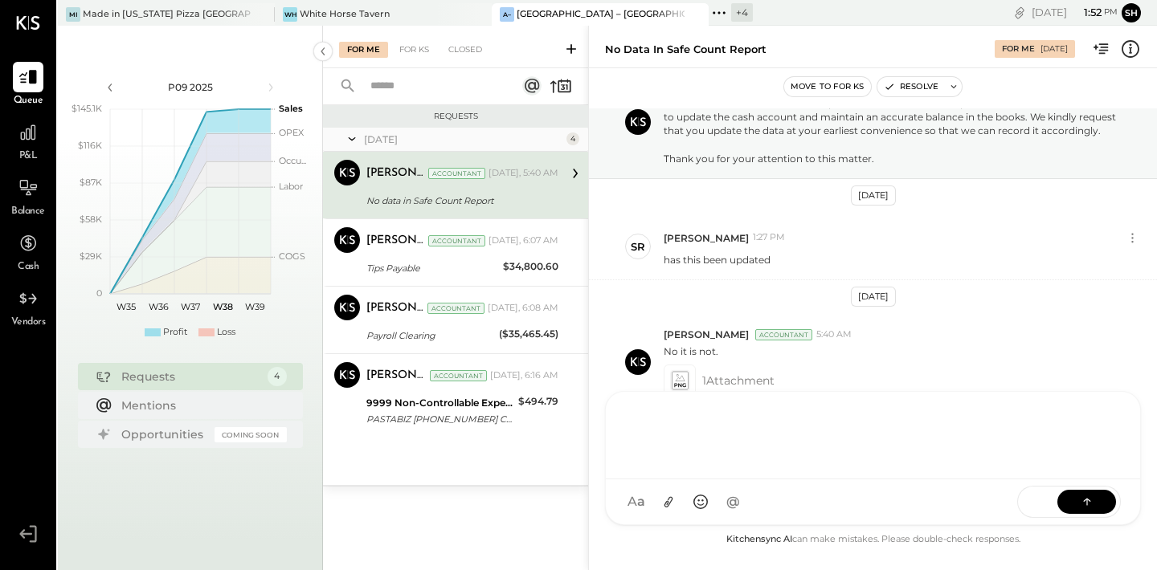
click at [685, 502] on div "SR [PERSON_NAME] AM [PERSON_NAME] RS [PERSON_NAME] [PERSON_NAME] [PERSON_NAME] …" at bounding box center [873, 458] width 536 height 134
click at [1096, 516] on div "SEND" at bounding box center [1069, 502] width 104 height 32
click at [1092, 497] on icon at bounding box center [1087, 501] width 16 height 16
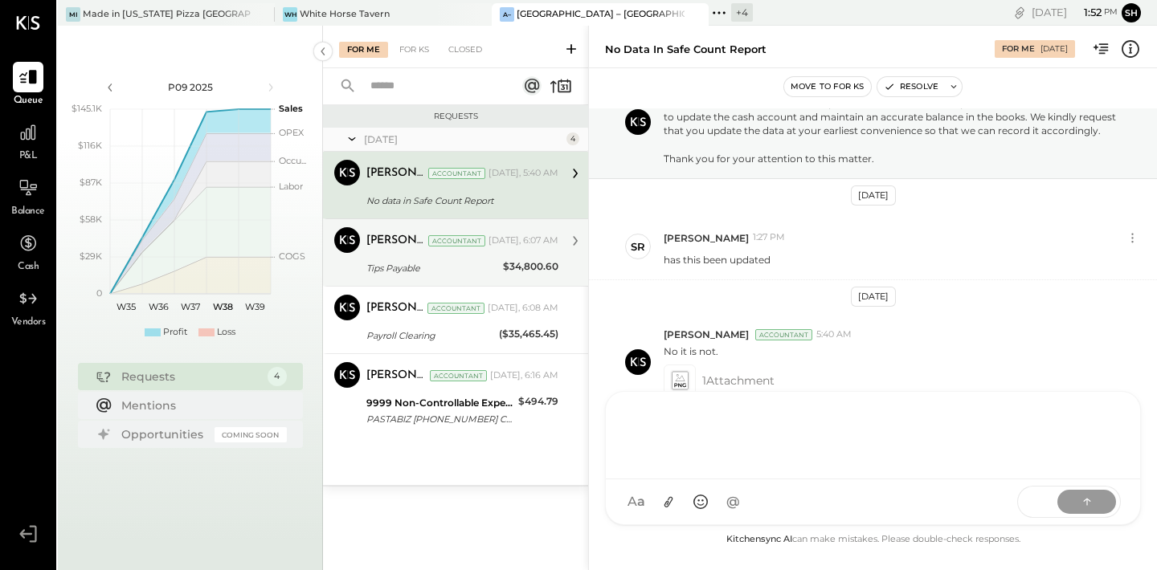
scroll to position [11, 0]
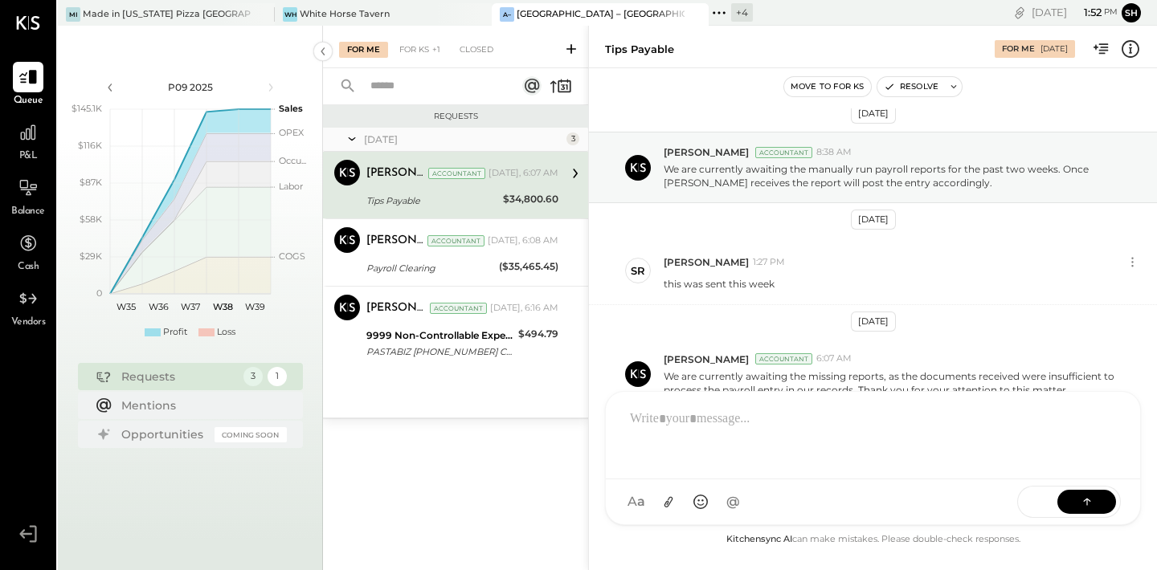
click at [492, 210] on div "Tips Payable" at bounding box center [432, 200] width 132 height 19
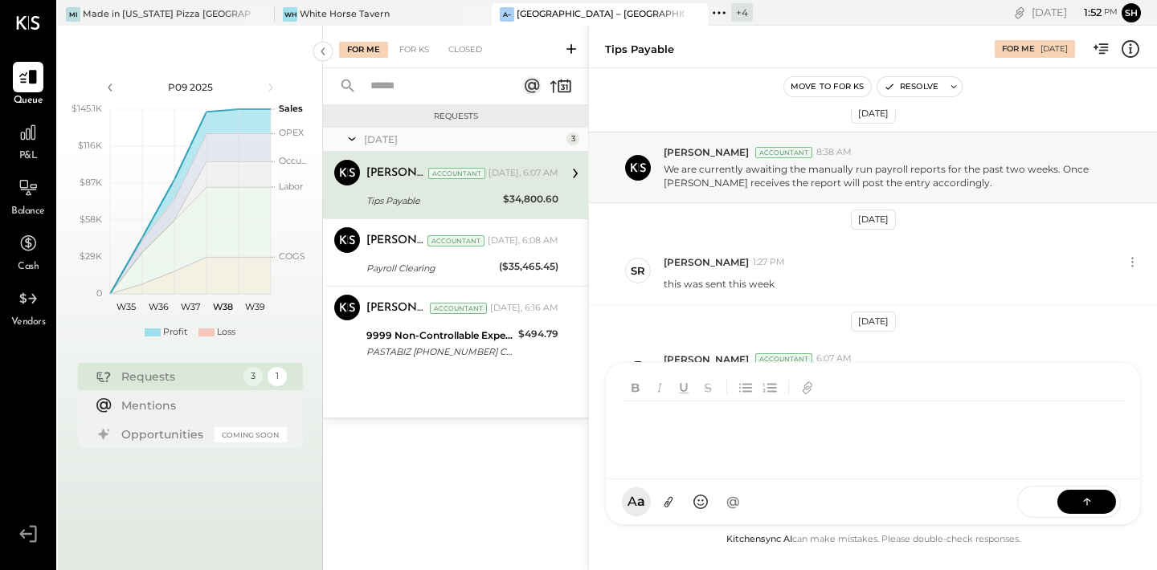
click at [684, 510] on div "SR [PERSON_NAME] AM [PERSON_NAME] RS [PERSON_NAME] [PERSON_NAME] [PERSON_NAME] …" at bounding box center [873, 443] width 536 height 163
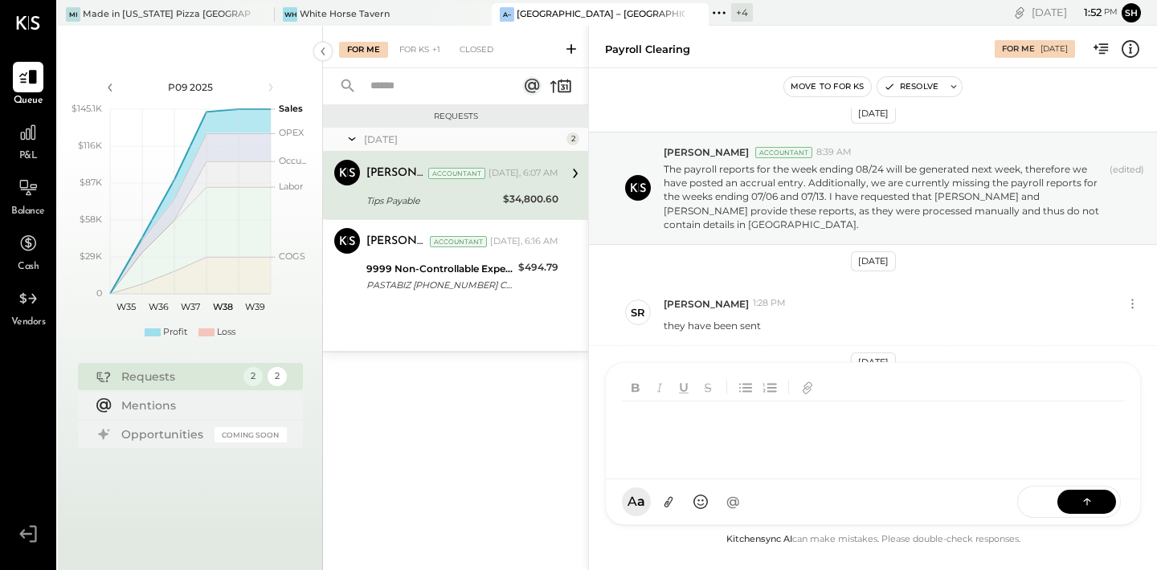
scroll to position [52, 0]
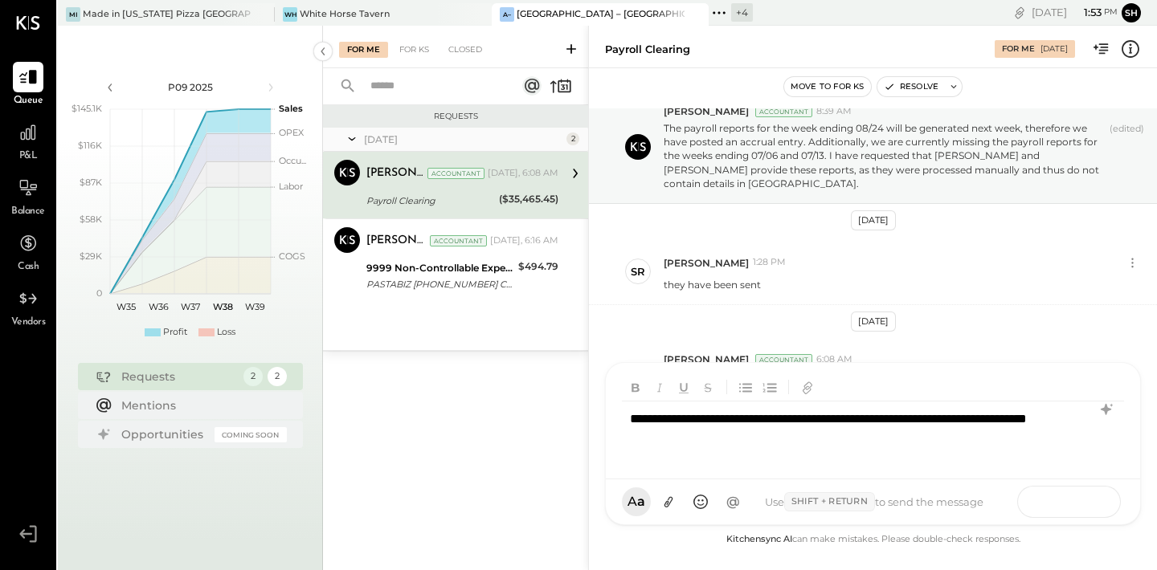
click at [1085, 500] on icon at bounding box center [1087, 501] width 16 height 16
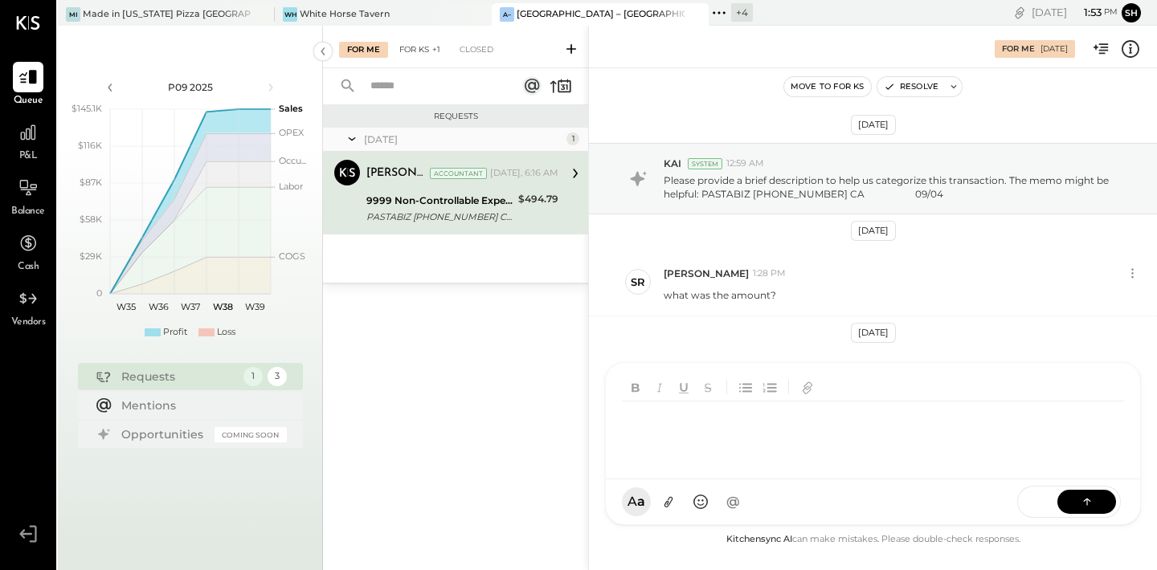
click at [433, 55] on span "+1" at bounding box center [436, 49] width 8 height 11
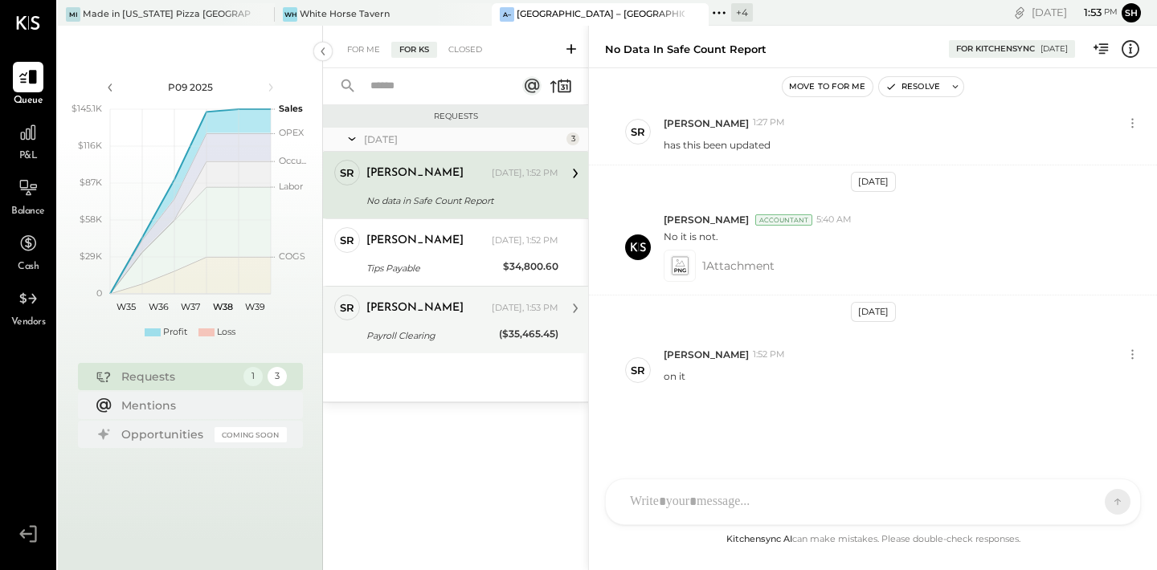
click at [377, 339] on div "Payroll Clearing" at bounding box center [430, 336] width 128 height 16
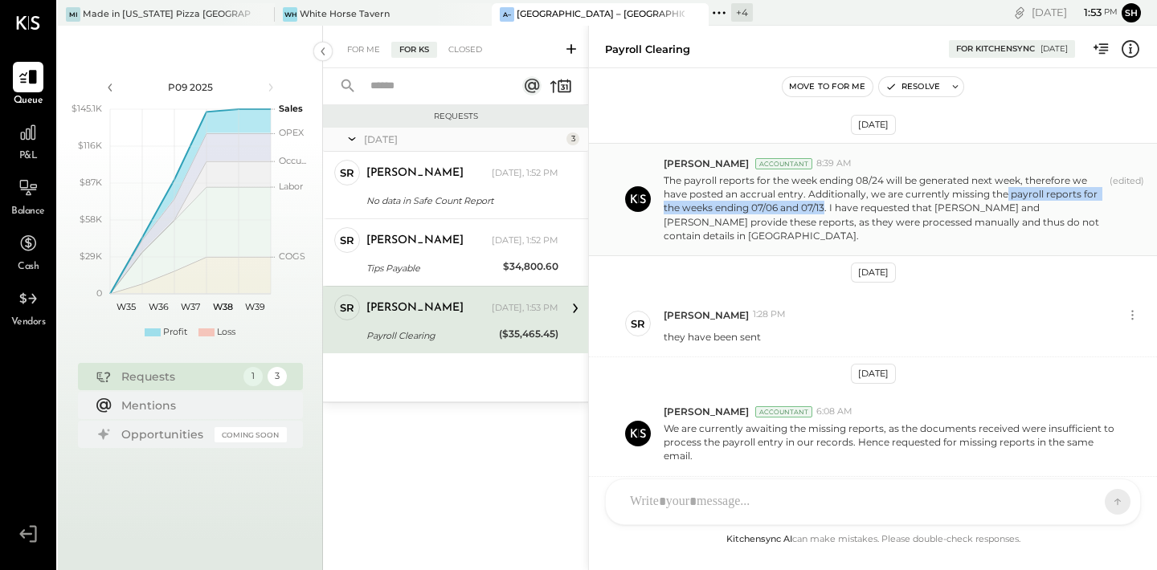
drag, startPoint x: 826, startPoint y: 209, endPoint x: 1004, endPoint y: 192, distance: 178.3
click at [1004, 192] on p "The payroll reports for the week ending 08/24 will be generated next week, ther…" at bounding box center [882, 207] width 439 height 69
copy p "payroll reports for the weeks ending 07/06 and 07/13"
click at [371, 49] on div "For Me" at bounding box center [363, 50] width 49 height 16
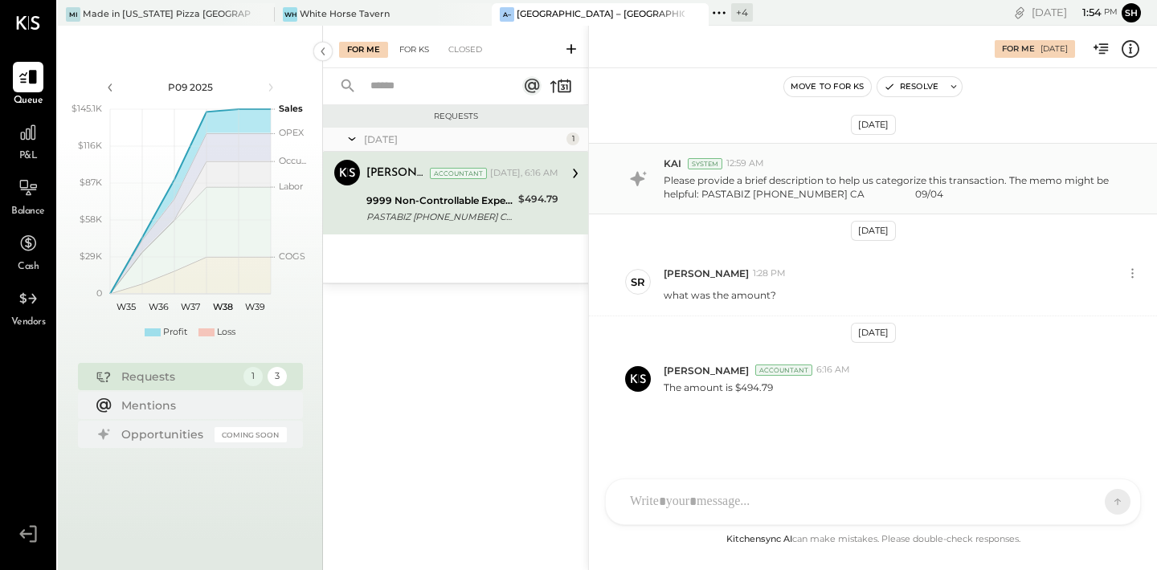
click at [735, 199] on p "Please provide a brief description to help us categorize this transaction. The …" at bounding box center [891, 186] width 456 height 27
click at [727, 511] on div "SR [PERSON_NAME] AM [PERSON_NAME] RS [PERSON_NAME] [PERSON_NAME] [PERSON_NAME] …" at bounding box center [873, 443] width 536 height 163
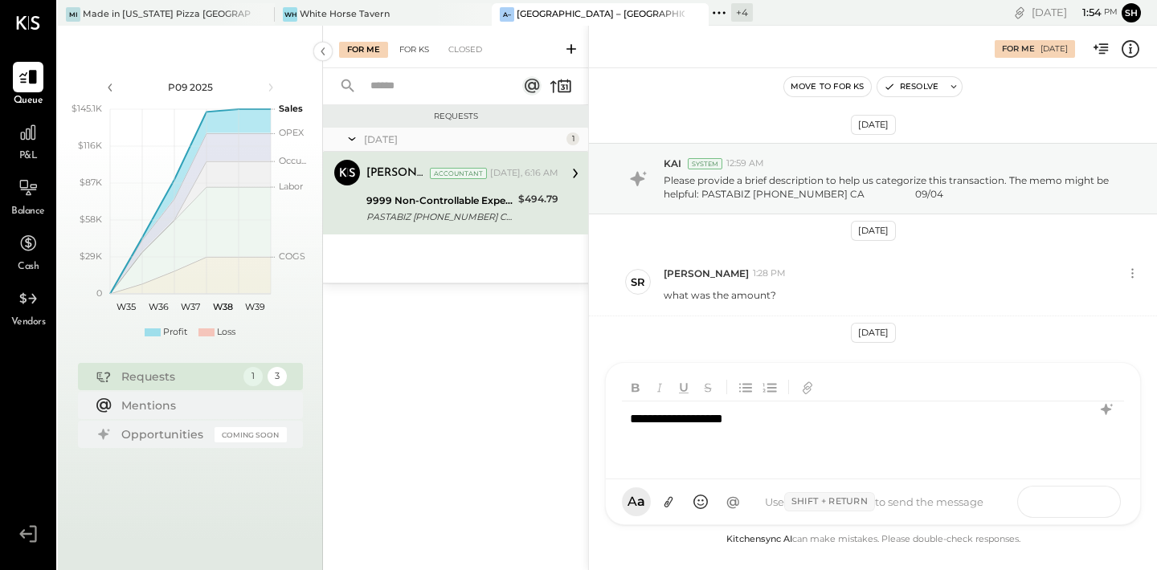
click at [1085, 512] on button at bounding box center [1086, 501] width 59 height 24
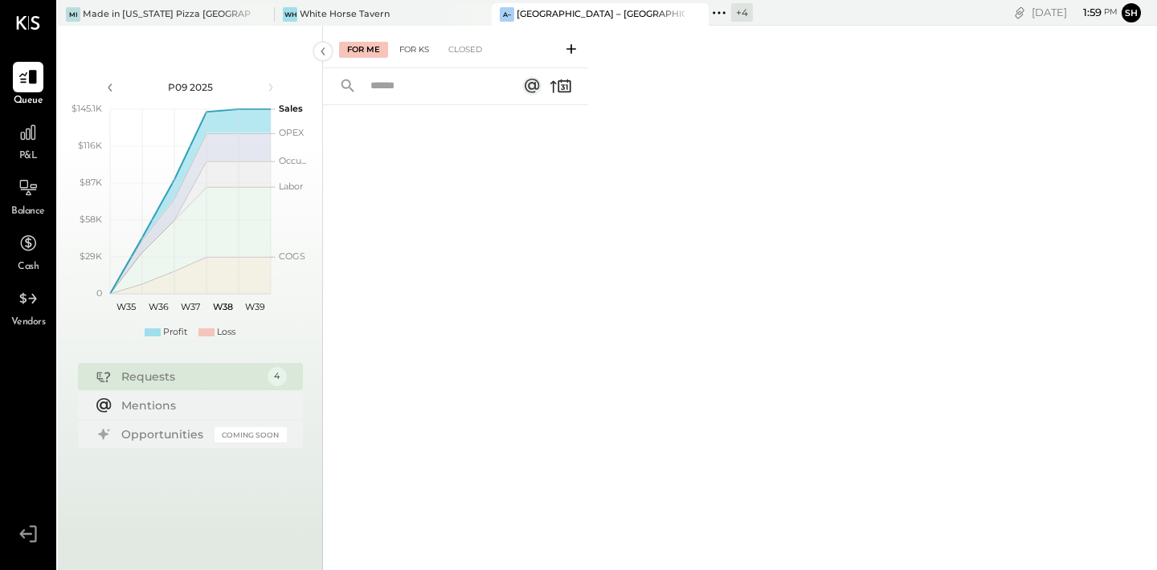
click at [22, 155] on span "P&L" at bounding box center [28, 156] width 18 height 14
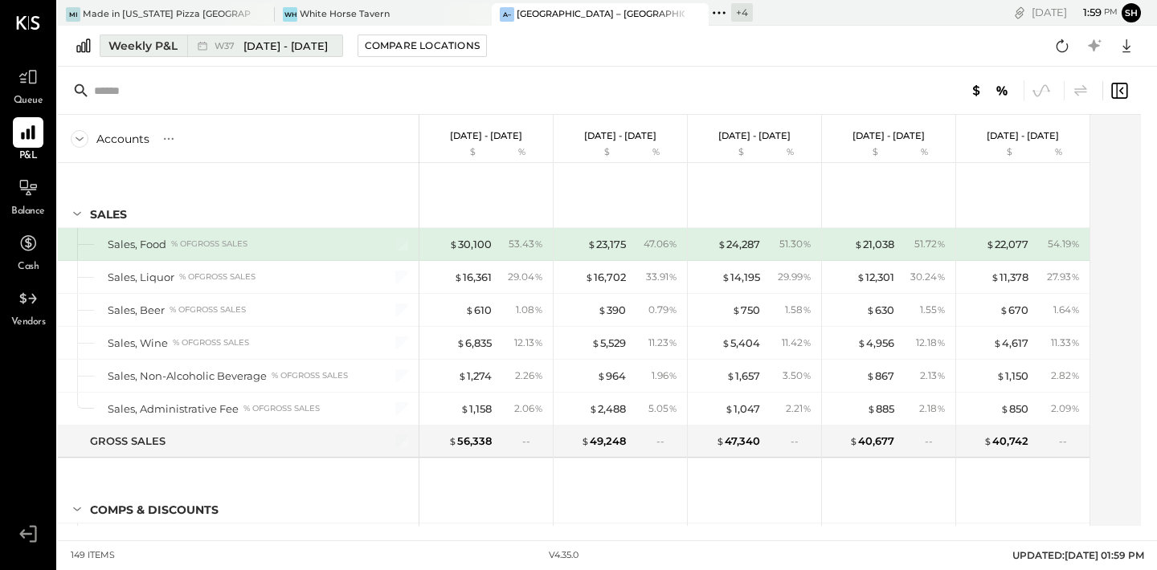
click at [168, 48] on div "Weekly P&L" at bounding box center [142, 46] width 69 height 16
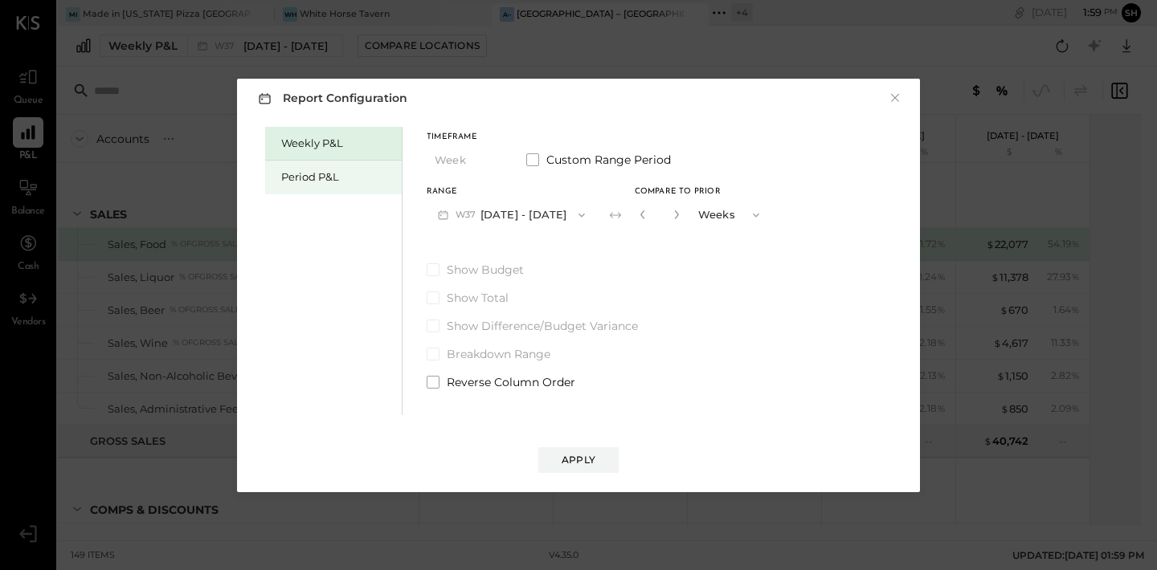
click at [311, 172] on div "Period P&L" at bounding box center [337, 176] width 112 height 15
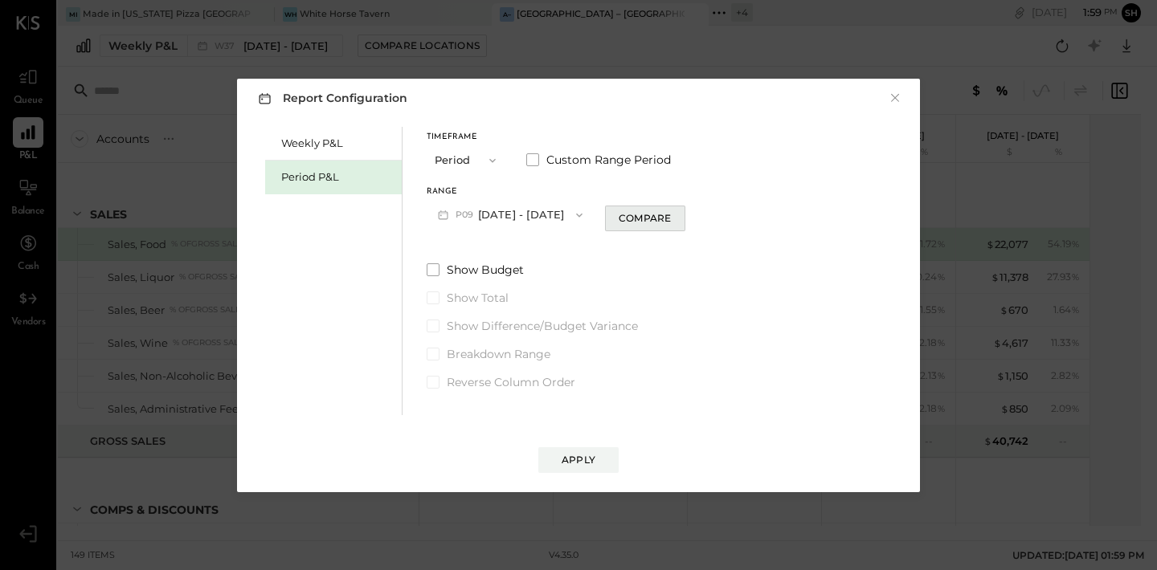
click at [671, 223] on div "Compare" at bounding box center [644, 218] width 52 height 14
click at [680, 214] on button "button" at bounding box center [673, 215] width 13 height 18
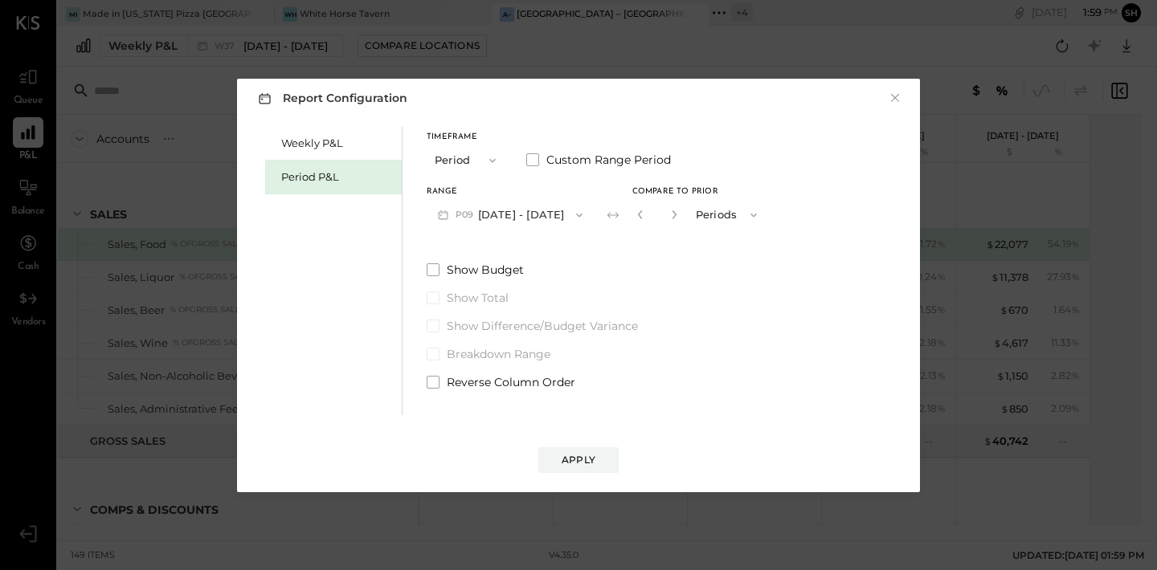
click at [680, 214] on button "button" at bounding box center [673, 215] width 13 height 18
type input "*"
click at [582, 455] on div "Apply" at bounding box center [578, 460] width 34 height 14
